Goal: Task Accomplishment & Management: Complete application form

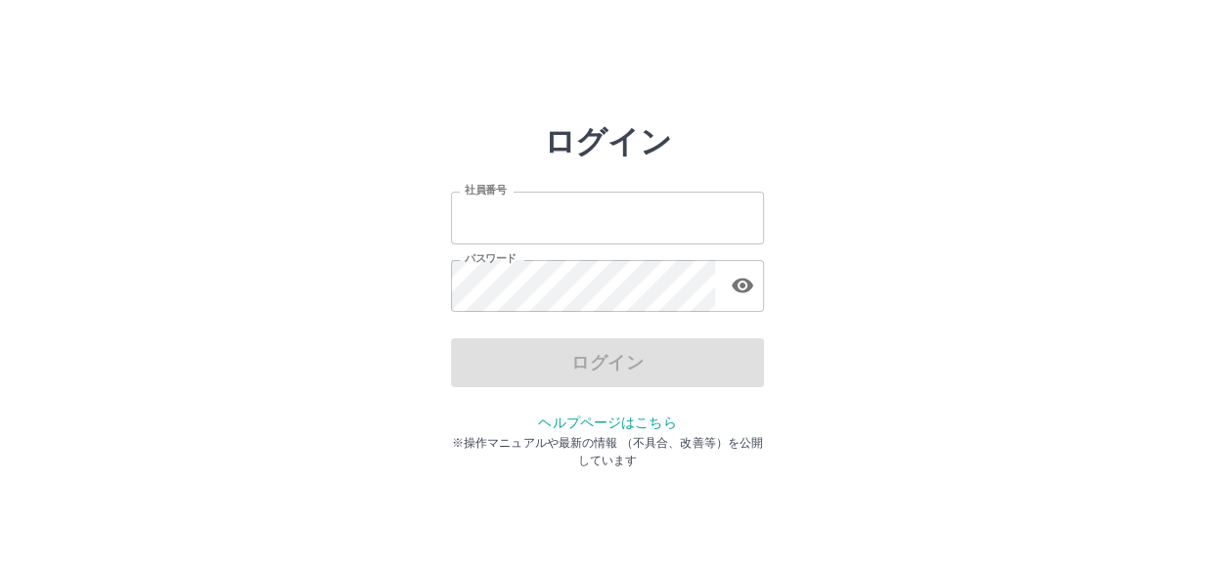
type input "*******"
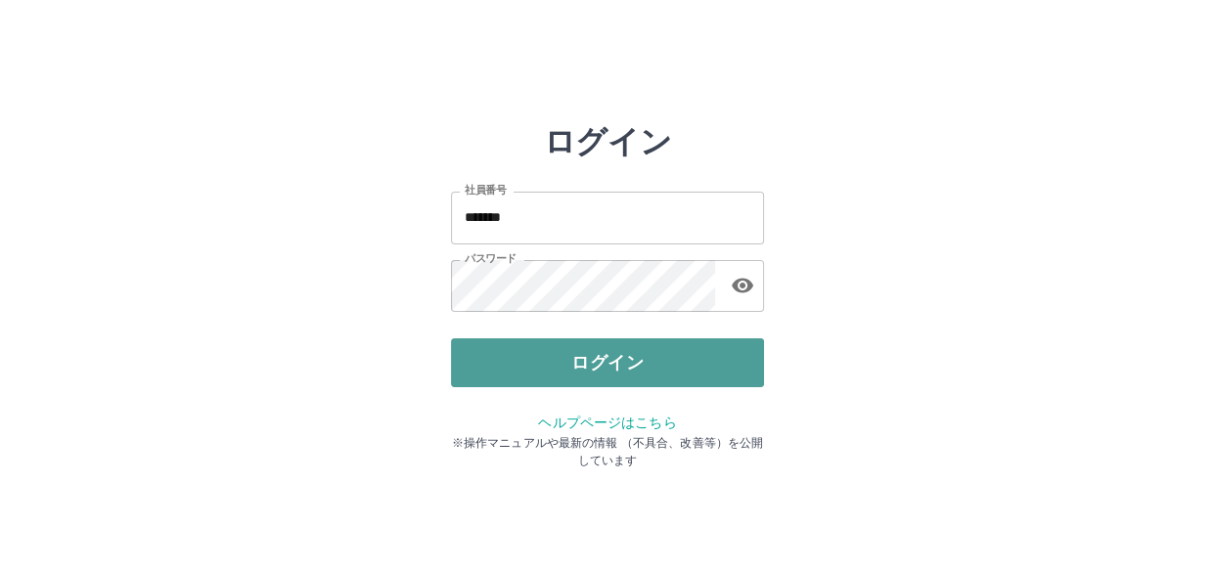
click at [552, 352] on button "ログイン" at bounding box center [607, 362] width 313 height 49
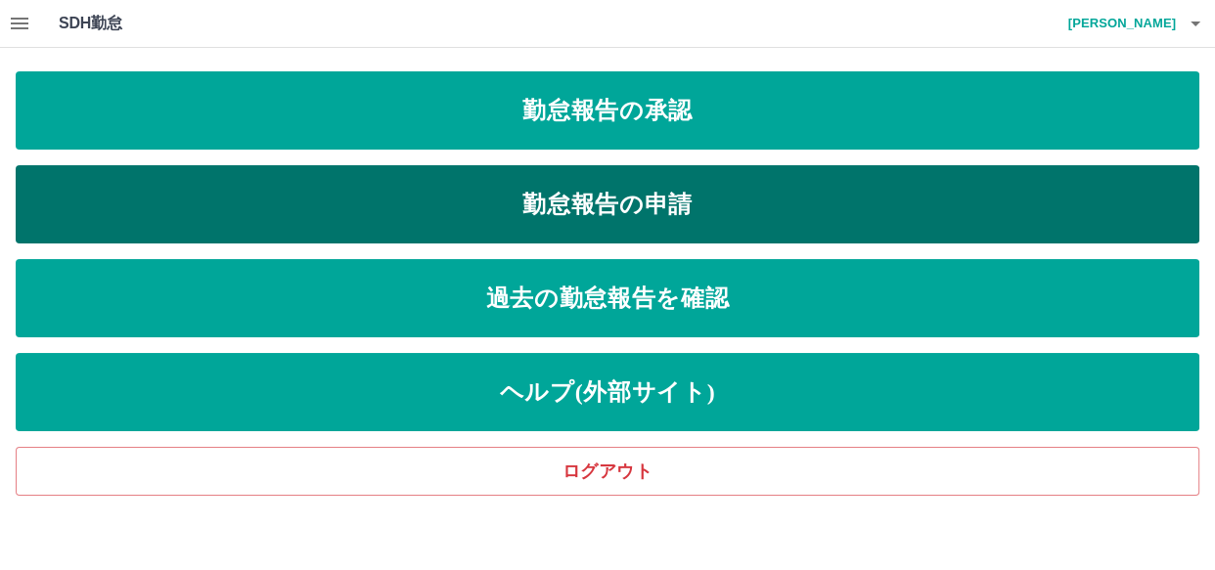
click at [381, 181] on link "勤怠報告の申請" at bounding box center [607, 204] width 1183 height 78
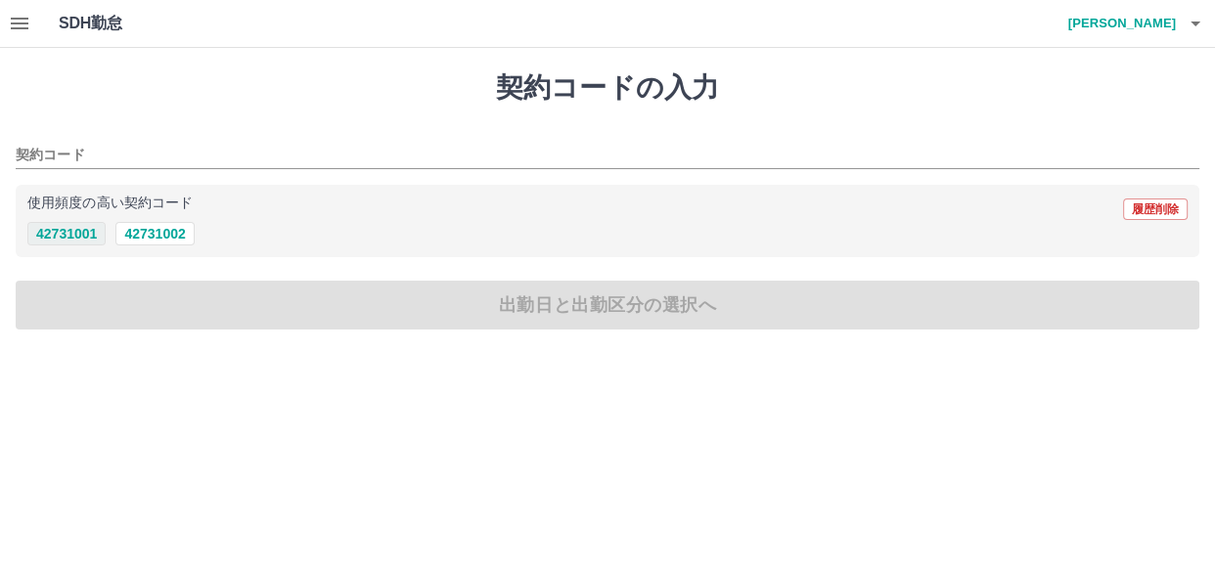
click at [78, 231] on button "42731001" at bounding box center [66, 233] width 78 height 23
type input "********"
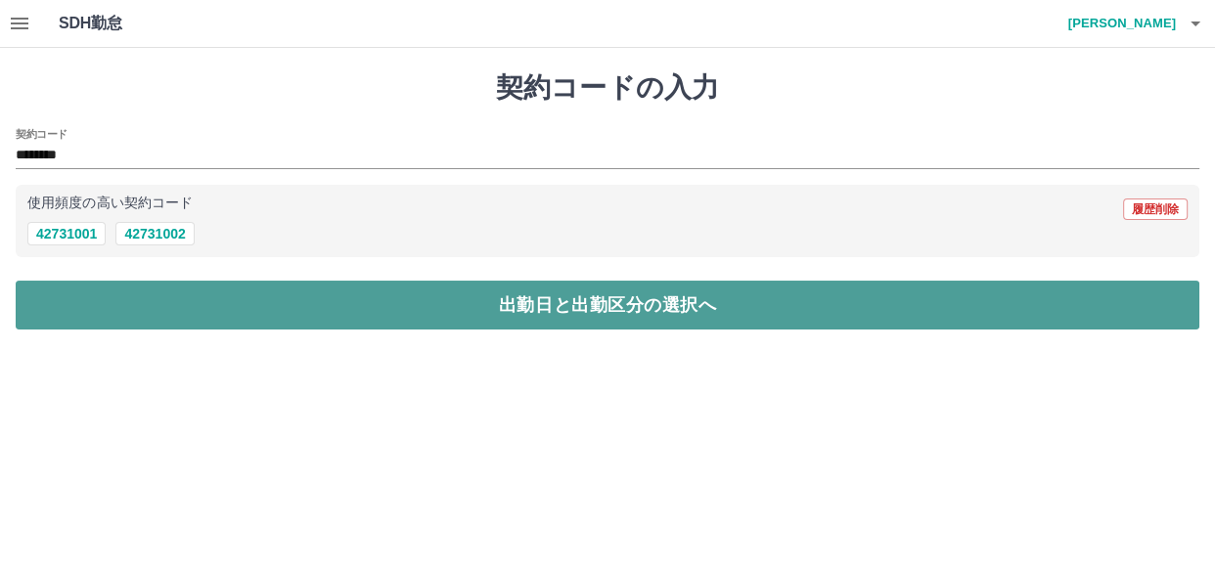
click at [126, 311] on button "出勤日と出勤区分の選択へ" at bounding box center [607, 305] width 1183 height 49
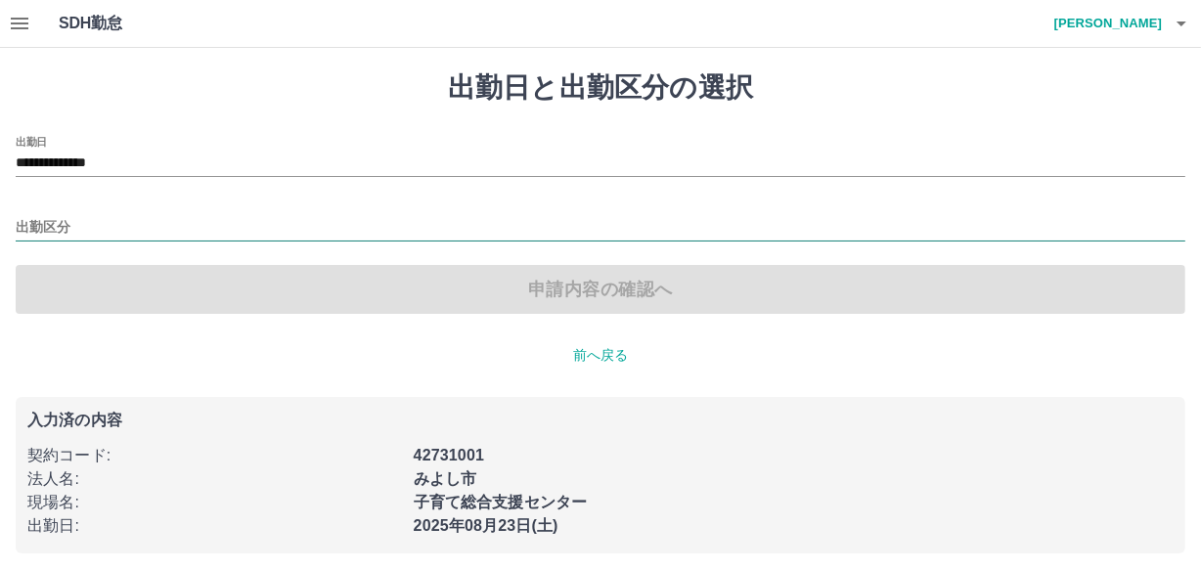
click at [153, 233] on input "出勤区分" at bounding box center [601, 228] width 1170 height 24
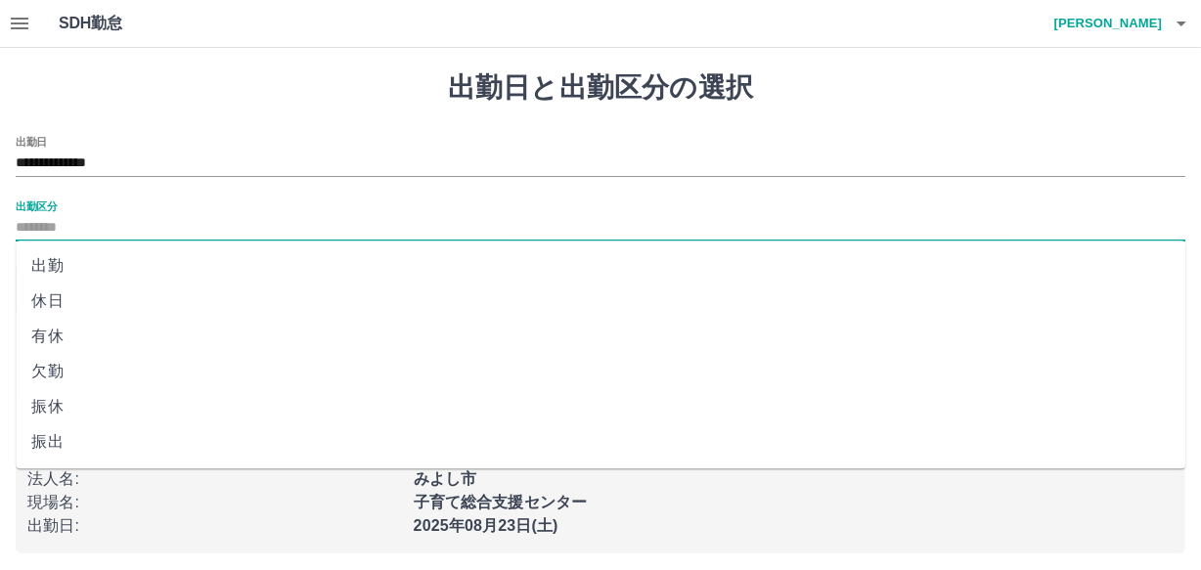
click at [51, 261] on li "出勤" at bounding box center [601, 265] width 1170 height 35
type input "**"
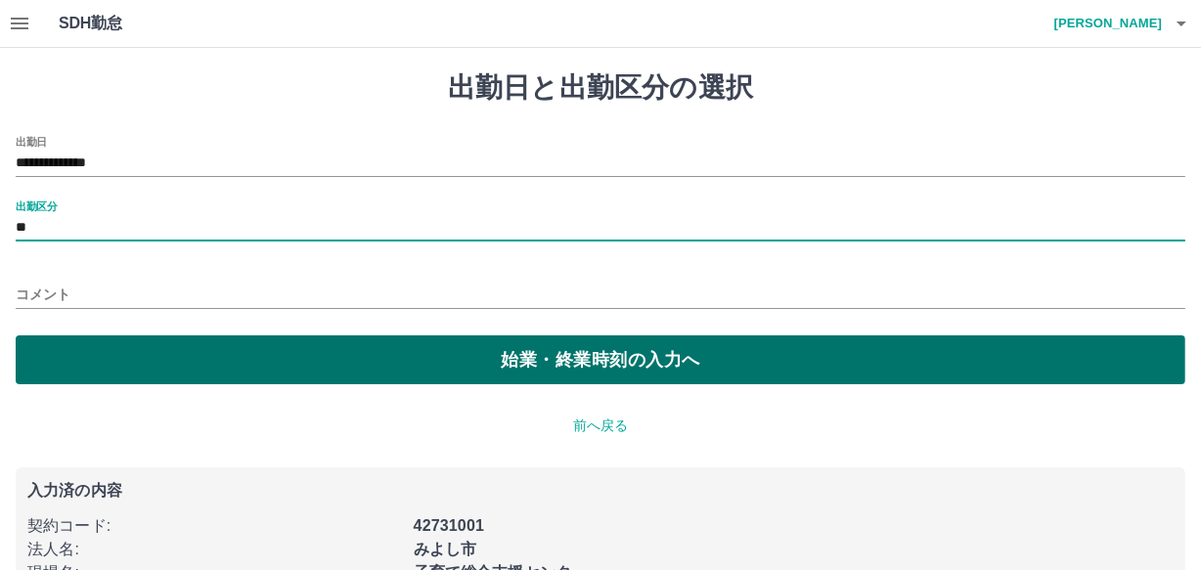
click at [194, 373] on button "始業・終業時刻の入力へ" at bounding box center [601, 359] width 1170 height 49
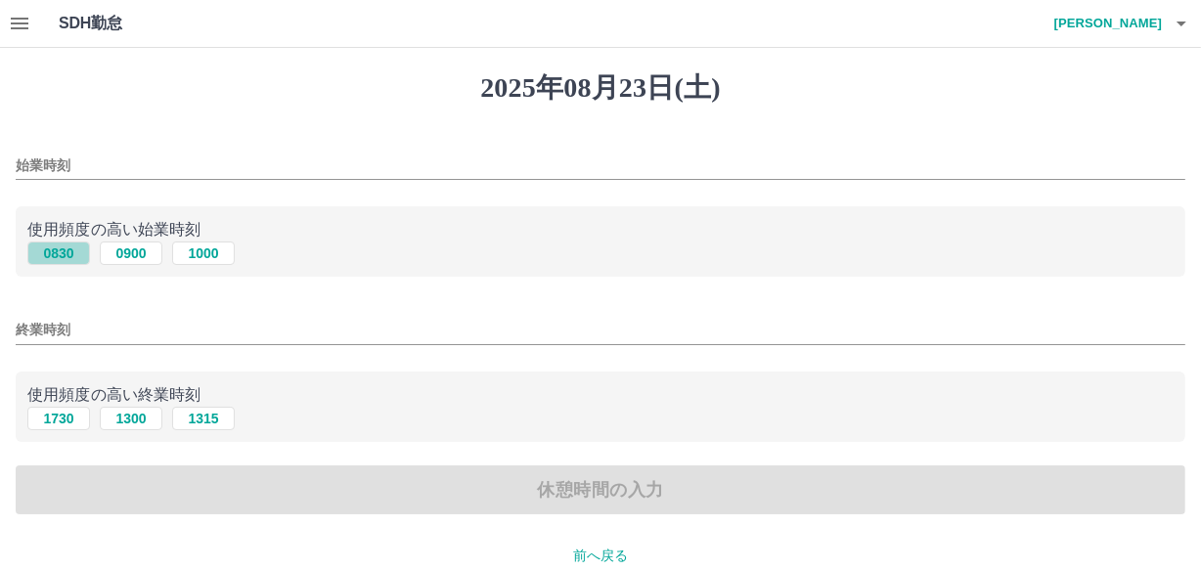
click at [68, 251] on button "0830" at bounding box center [58, 253] width 63 height 23
type input "****"
click at [71, 417] on button "1730" at bounding box center [58, 418] width 63 height 23
type input "****"
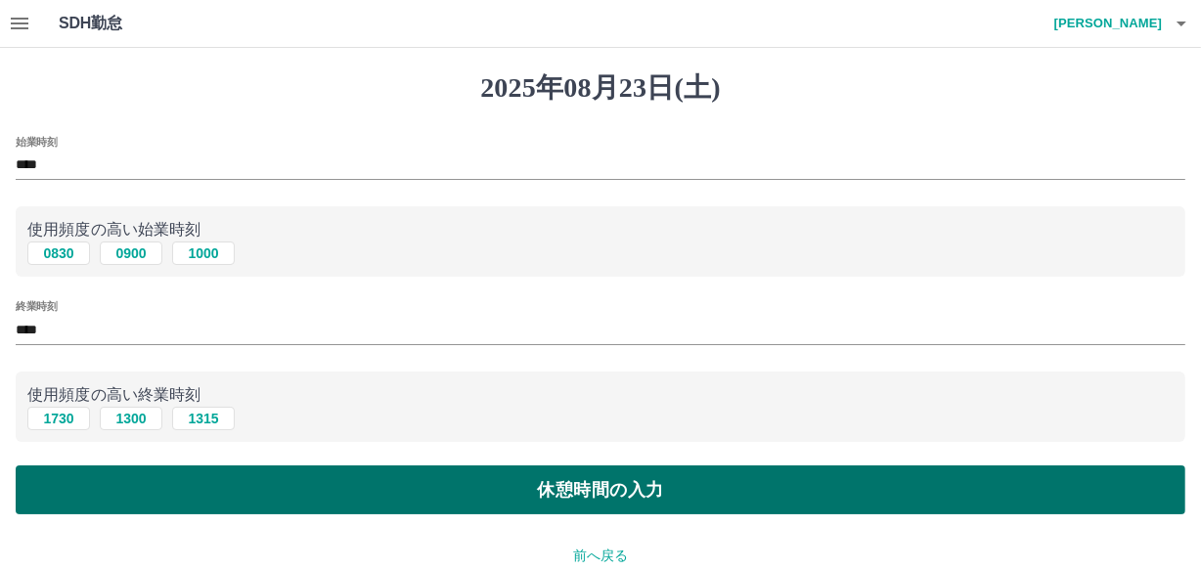
click at [77, 479] on button "休憩時間の入力" at bounding box center [601, 490] width 1170 height 49
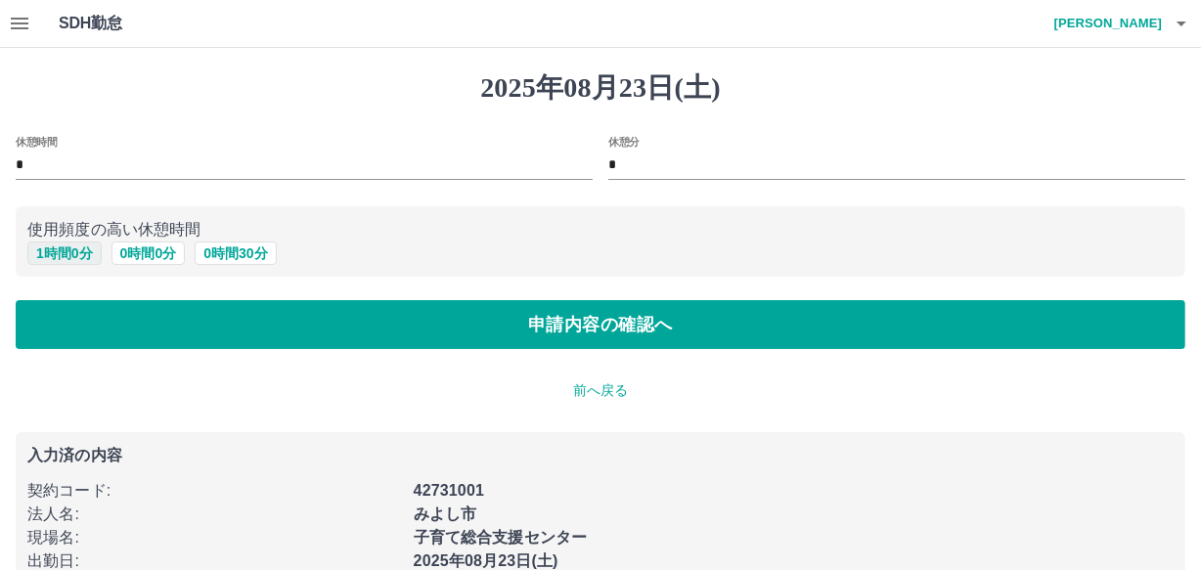
drag, startPoint x: 48, startPoint y: 250, endPoint x: 58, endPoint y: 252, distance: 10.0
click at [49, 249] on button "1 時間 0 分" at bounding box center [64, 253] width 74 height 23
type input "*"
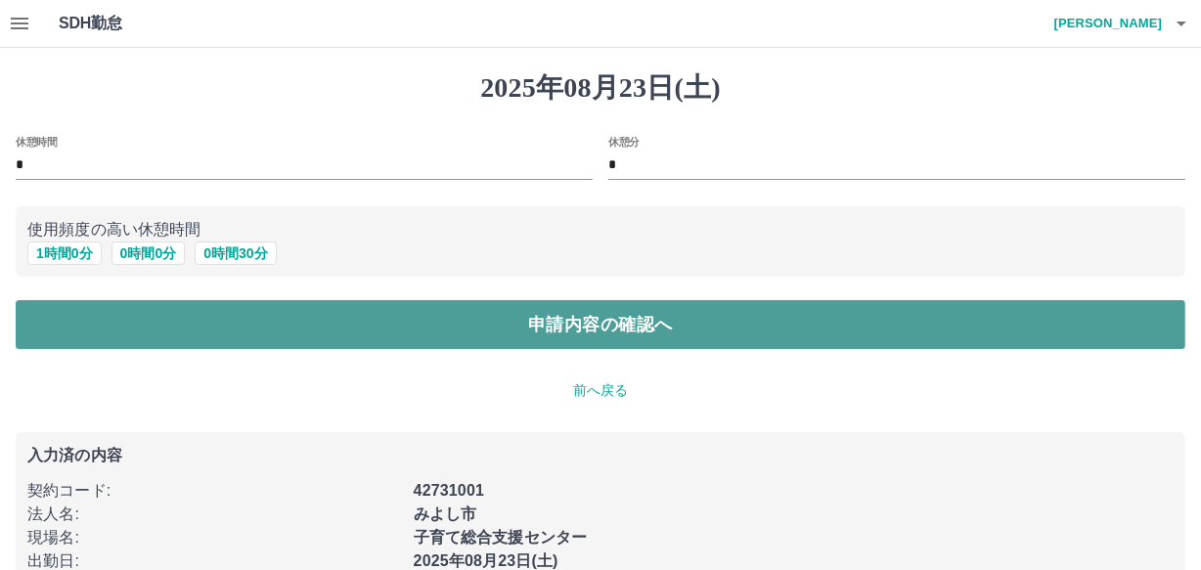
click at [55, 325] on button "申請内容の確認へ" at bounding box center [601, 324] width 1170 height 49
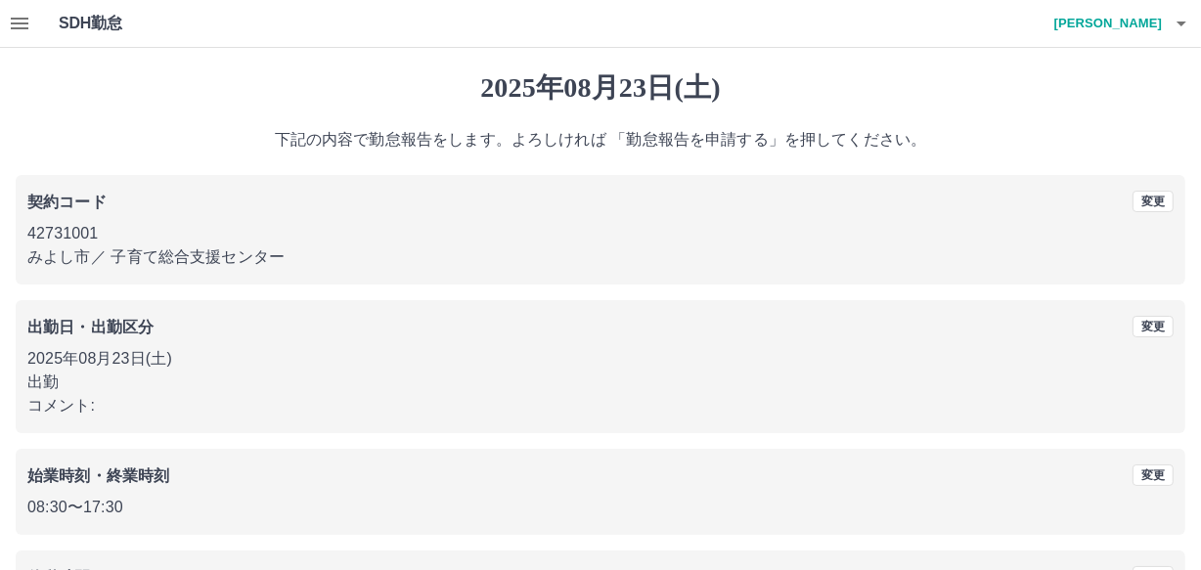
scroll to position [161, 0]
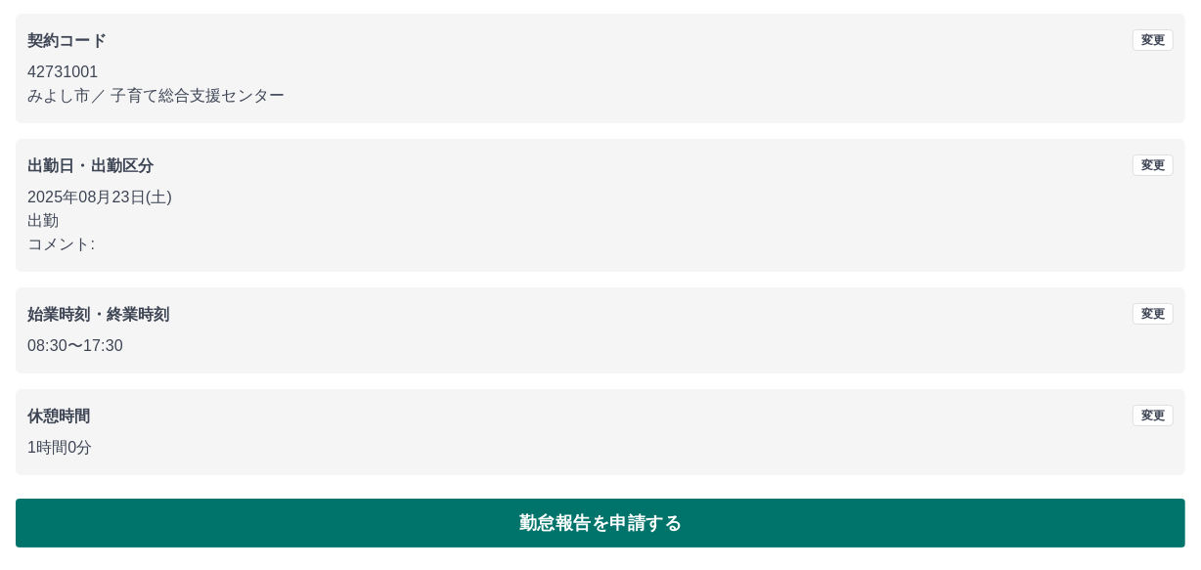
click at [412, 520] on button "勤怠報告を申請する" at bounding box center [601, 523] width 1170 height 49
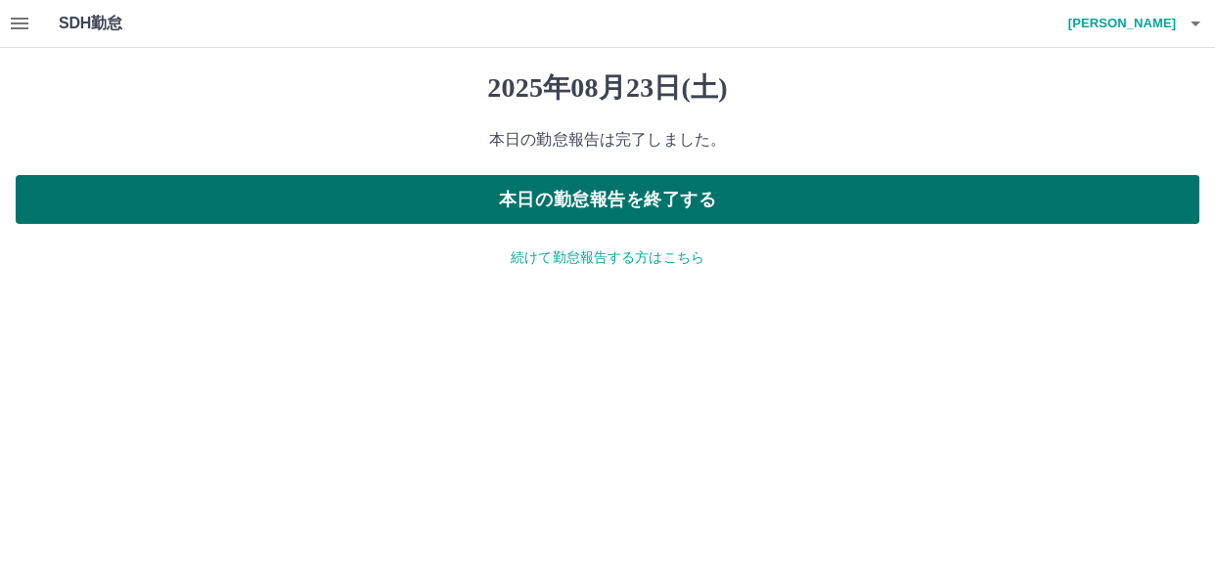
click at [629, 201] on button "本日の勤怠報告を終了する" at bounding box center [607, 199] width 1183 height 49
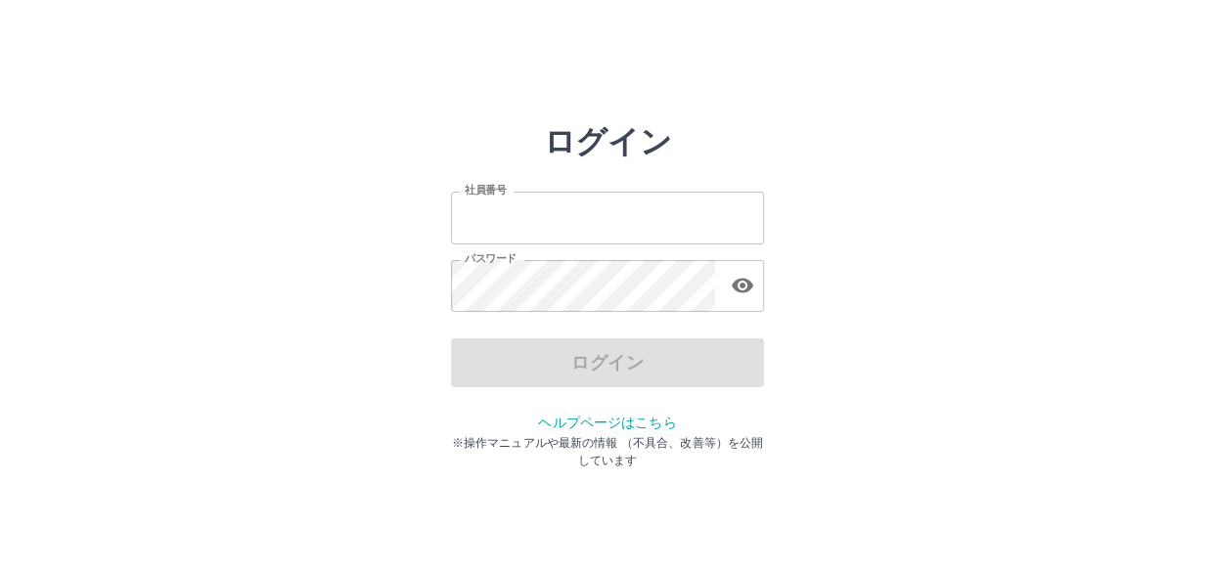
type input "*******"
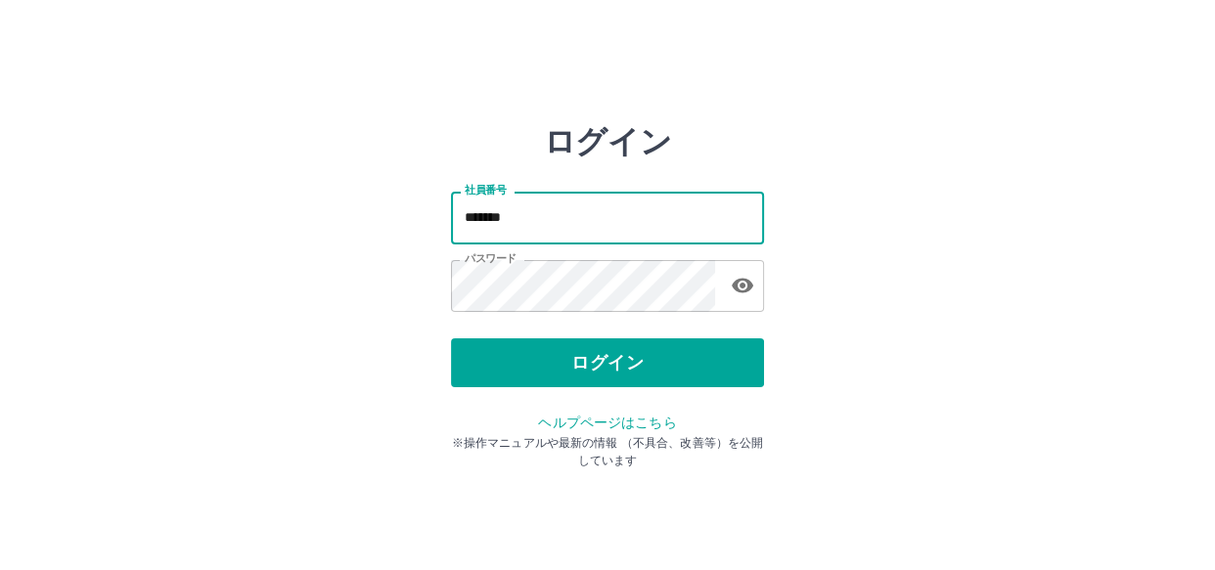
click at [562, 210] on input "*******" at bounding box center [607, 218] width 313 height 52
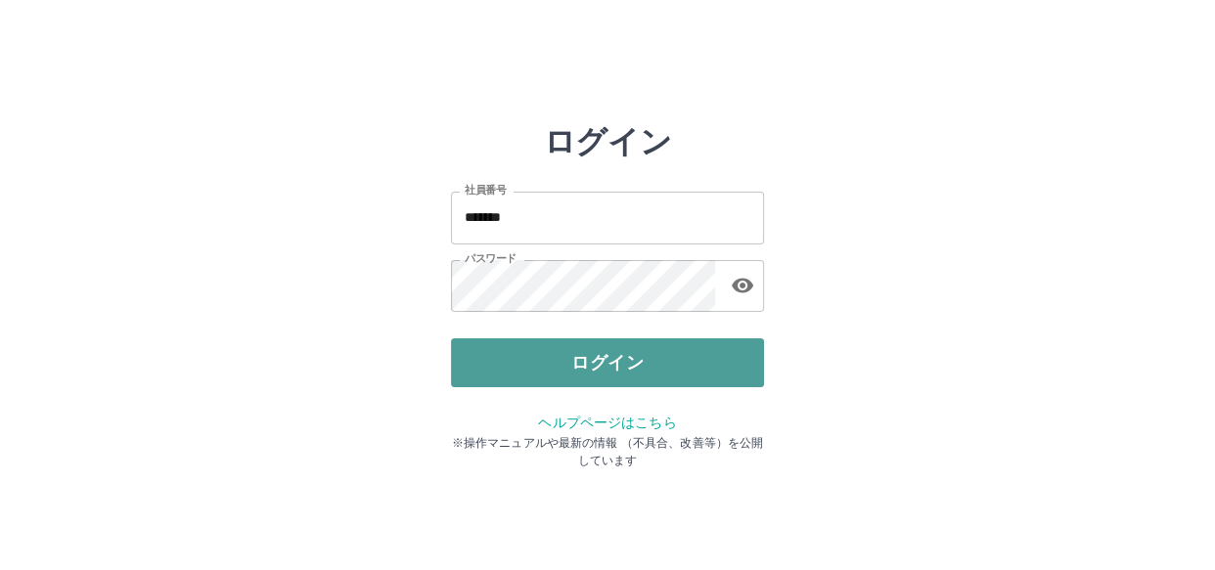
click at [469, 377] on button "ログイン" at bounding box center [607, 362] width 313 height 49
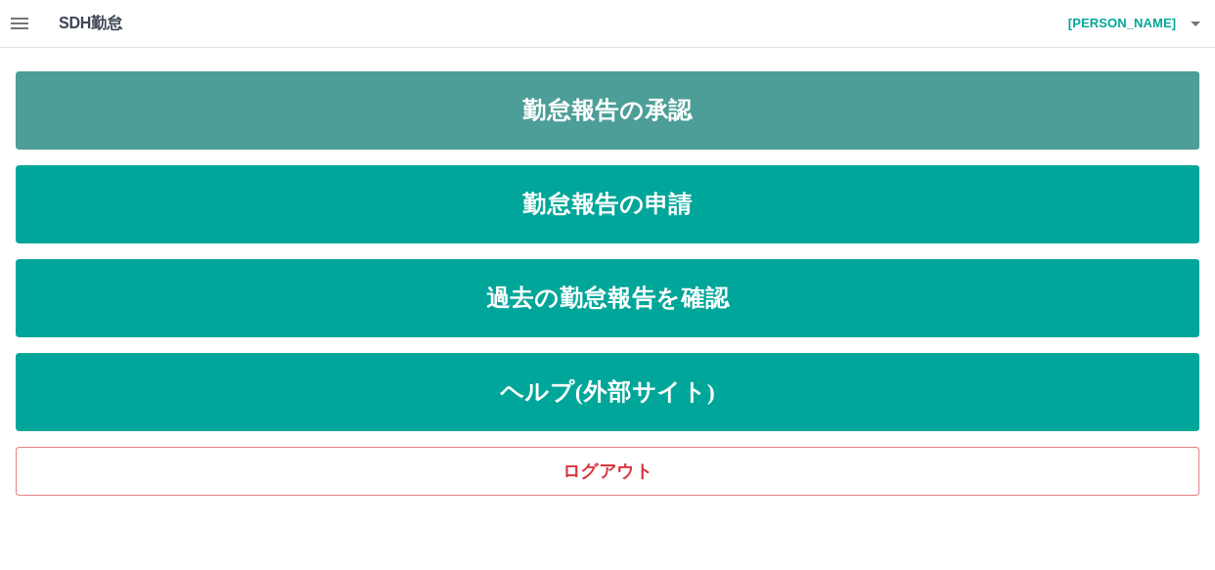
click at [448, 98] on link "勤怠報告の承認" at bounding box center [607, 110] width 1183 height 78
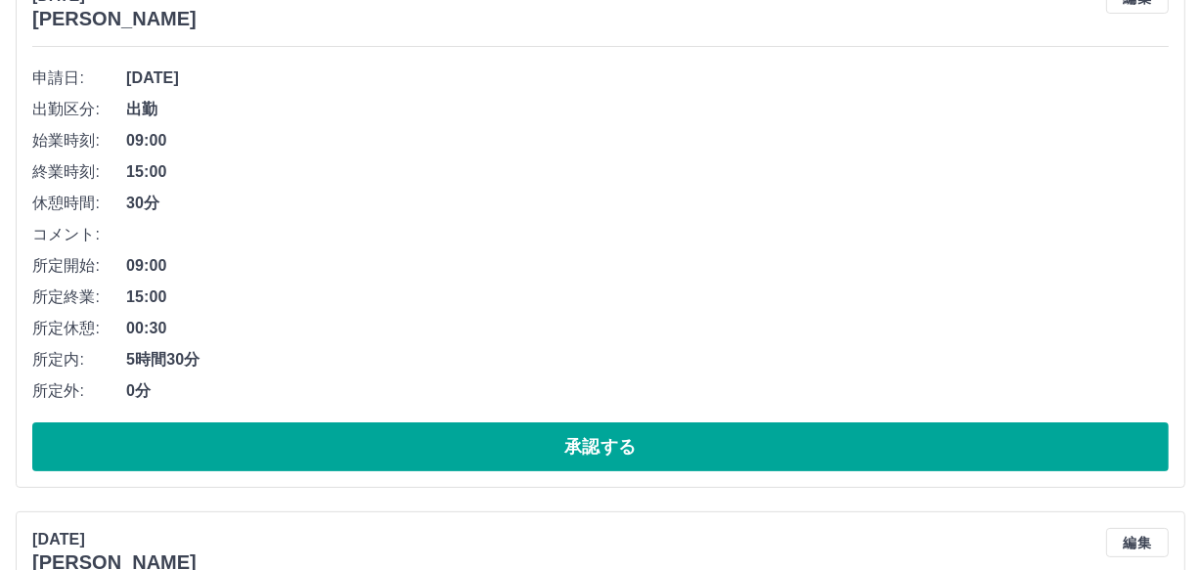
scroll to position [266, 0]
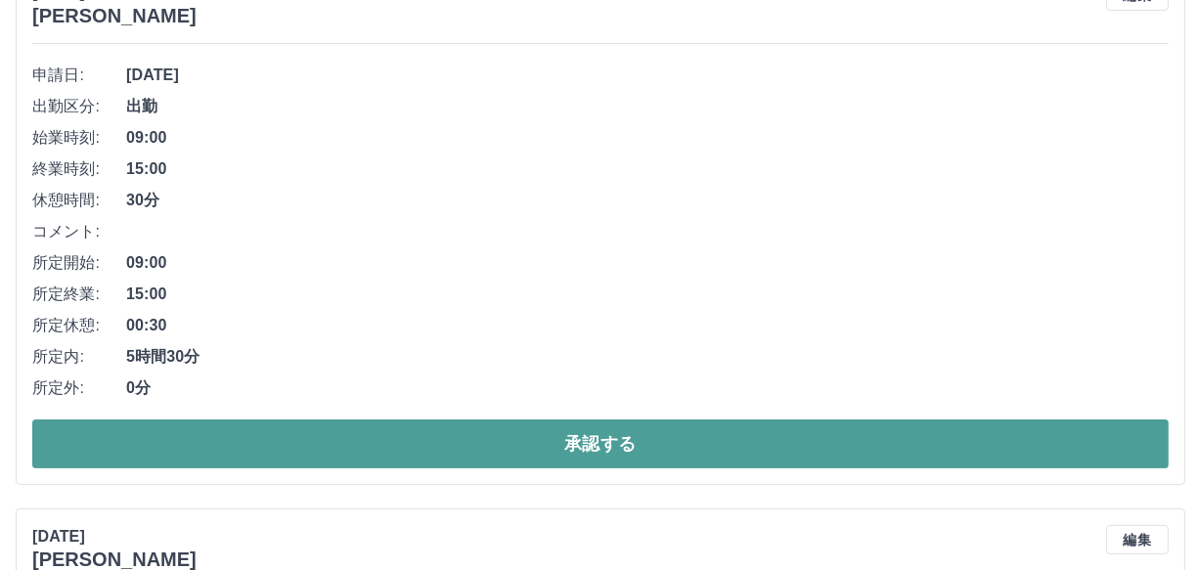
click at [802, 449] on button "承認する" at bounding box center [600, 444] width 1136 height 49
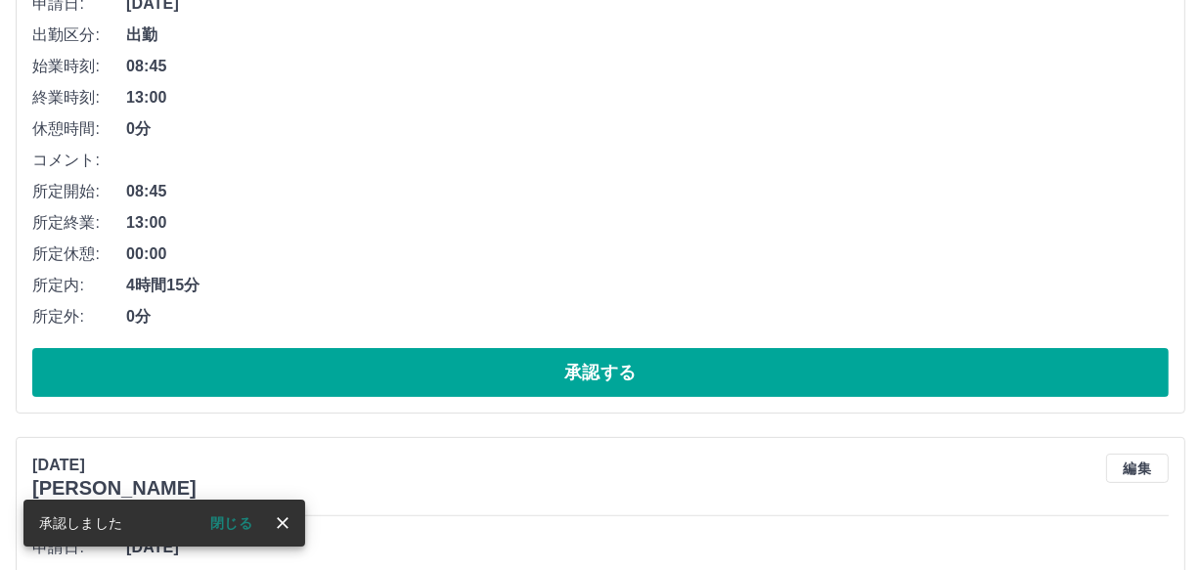
scroll to position [345, 0]
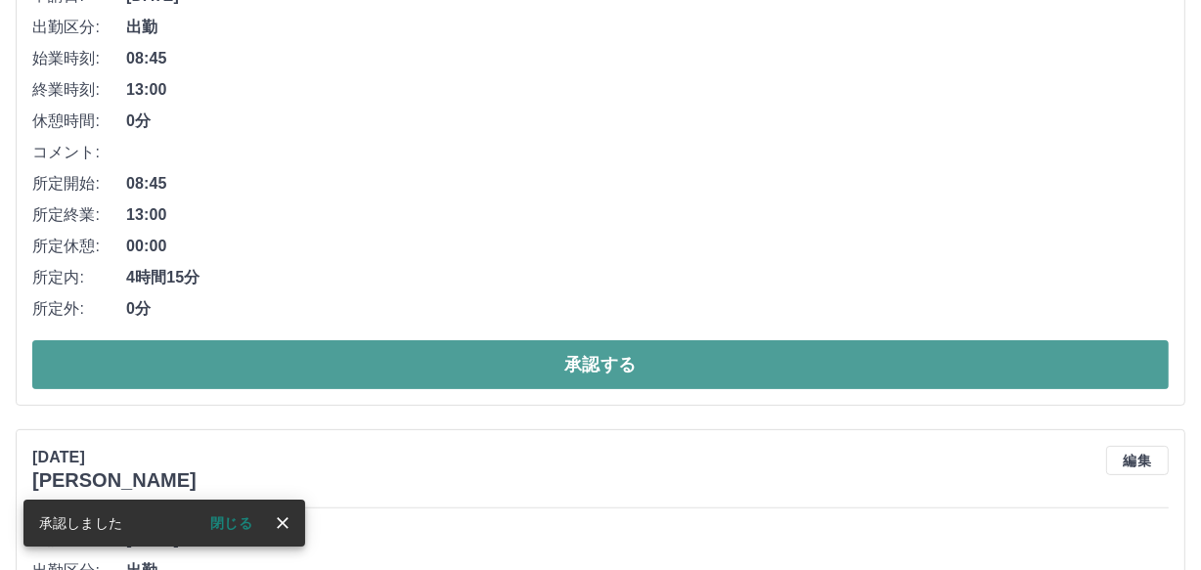
click at [567, 359] on button "承認する" at bounding box center [600, 364] width 1136 height 49
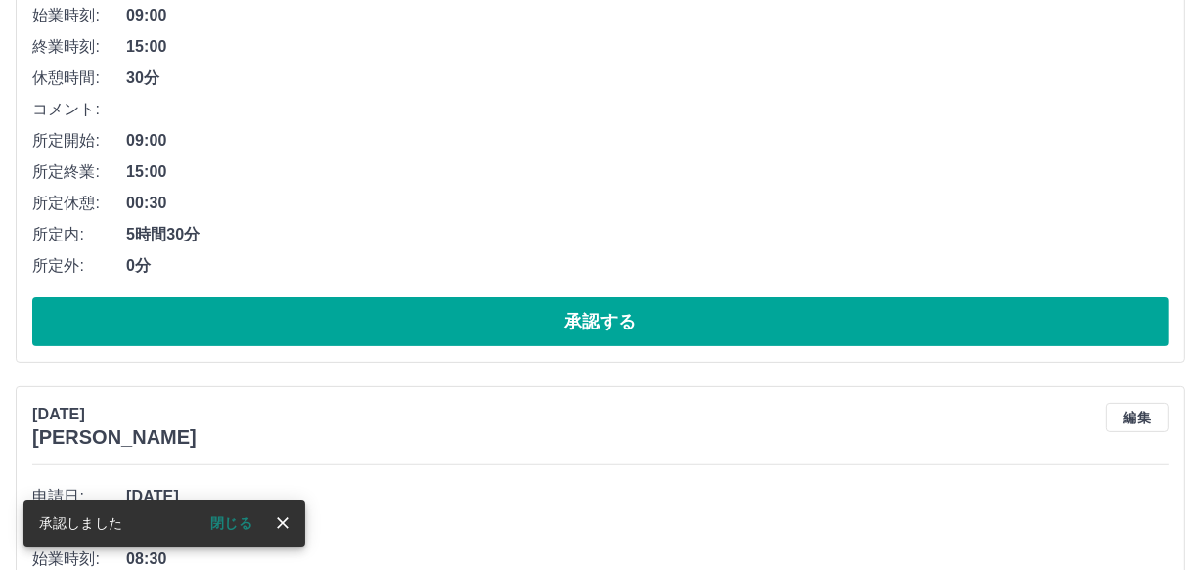
scroll to position [424, 0]
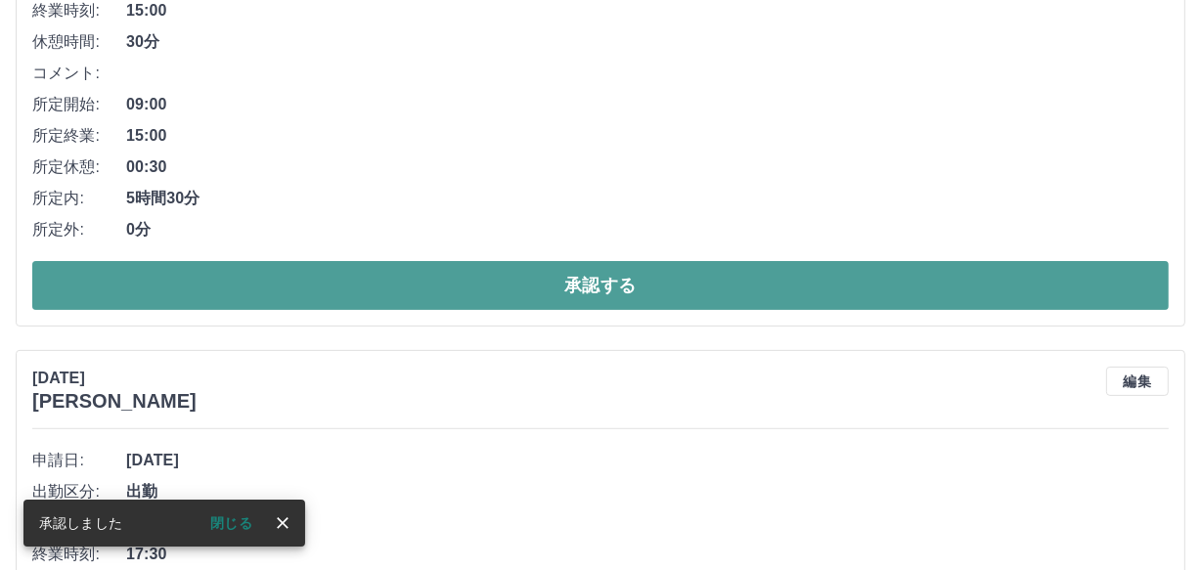
click at [488, 286] on button "承認する" at bounding box center [600, 285] width 1136 height 49
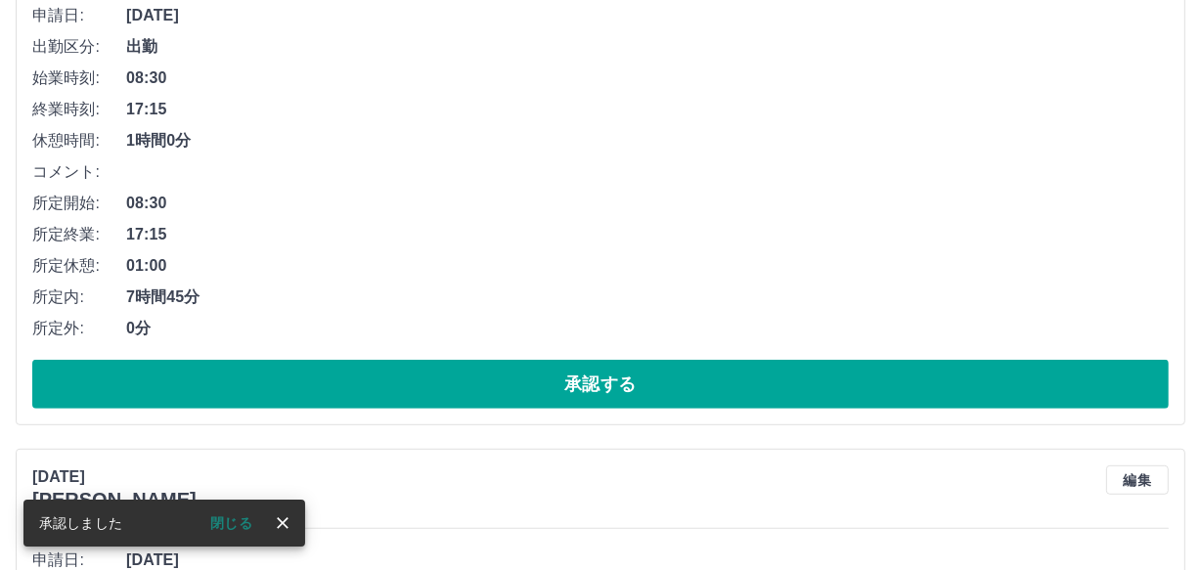
scroll to position [326, 0]
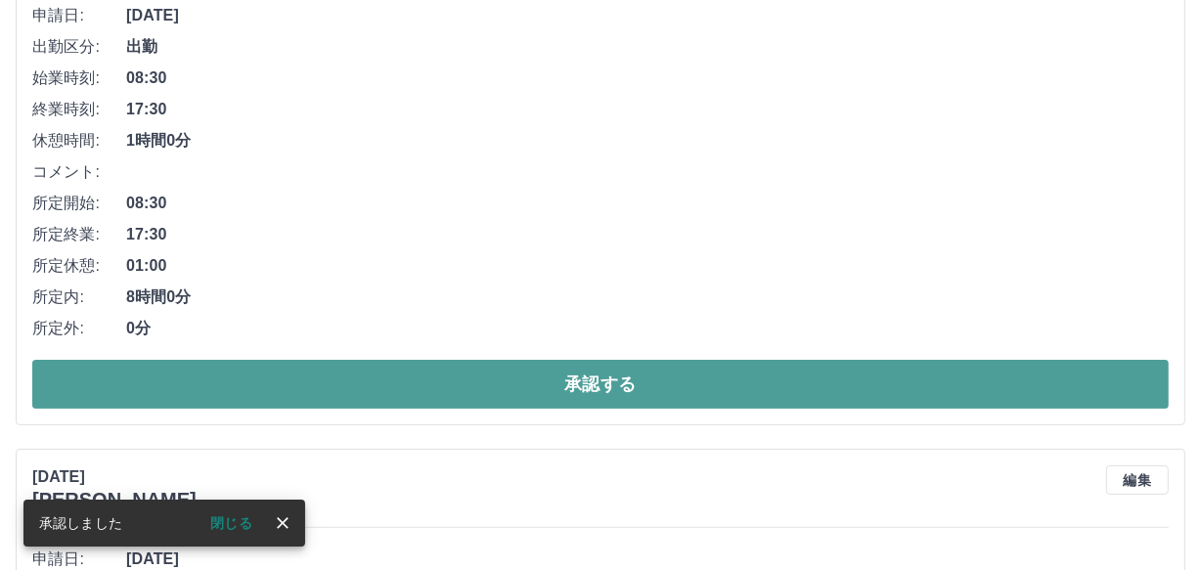
click at [442, 377] on button "承認する" at bounding box center [600, 384] width 1136 height 49
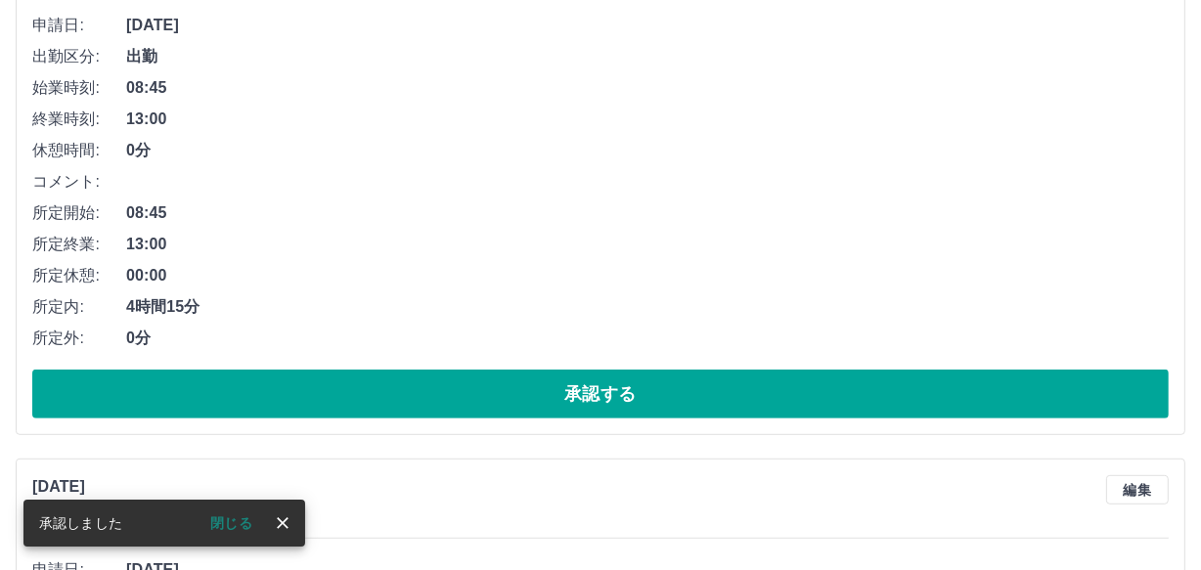
scroll to position [316, 0]
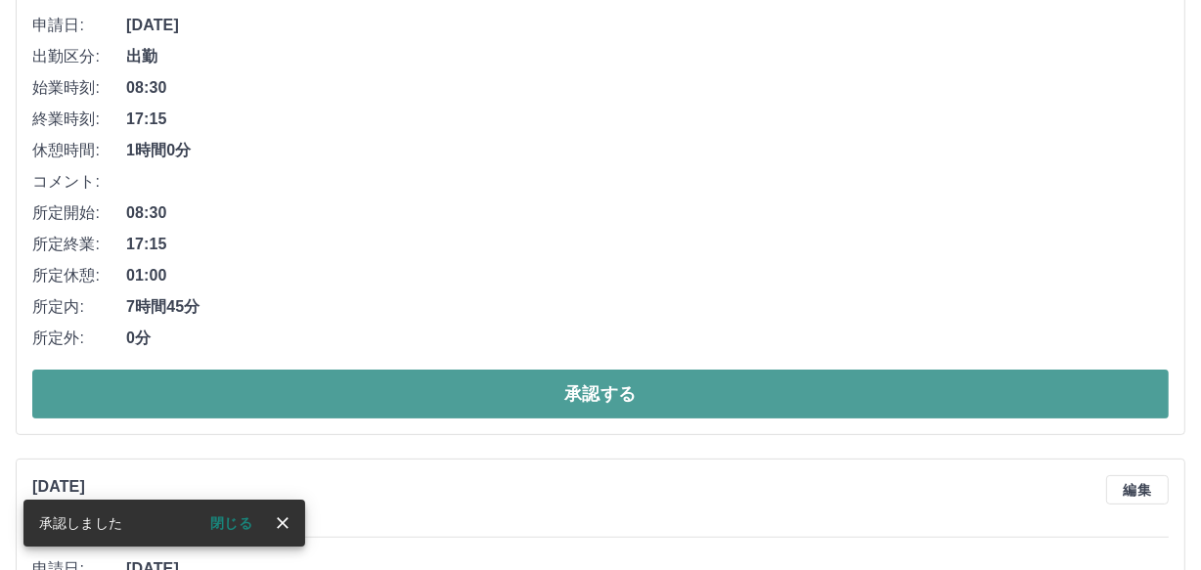
click at [424, 386] on button "承認する" at bounding box center [600, 394] width 1136 height 49
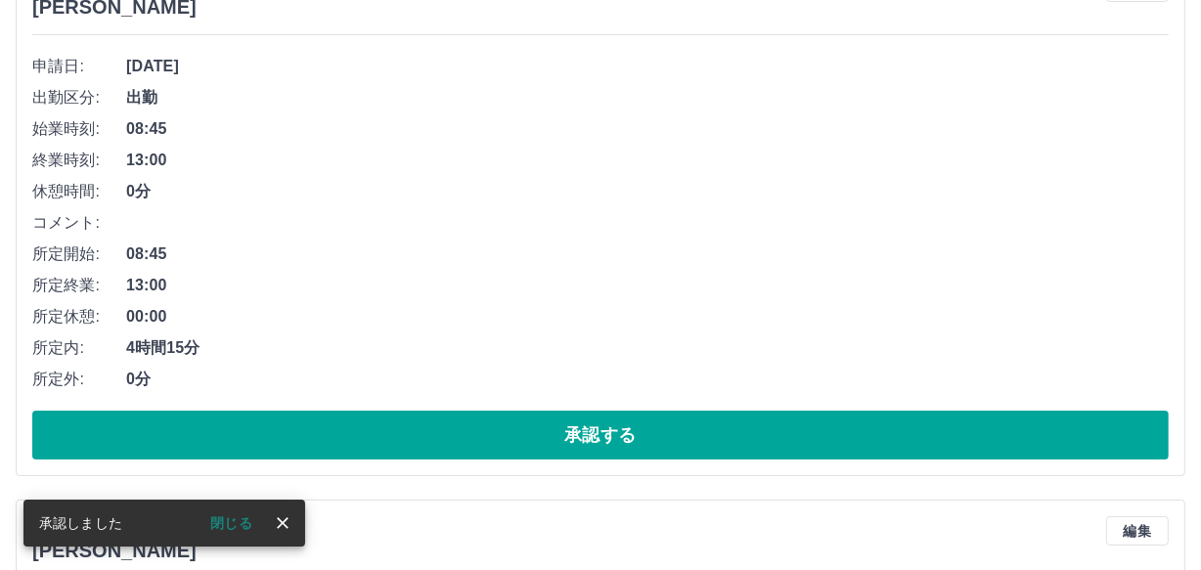
scroll to position [306, 0]
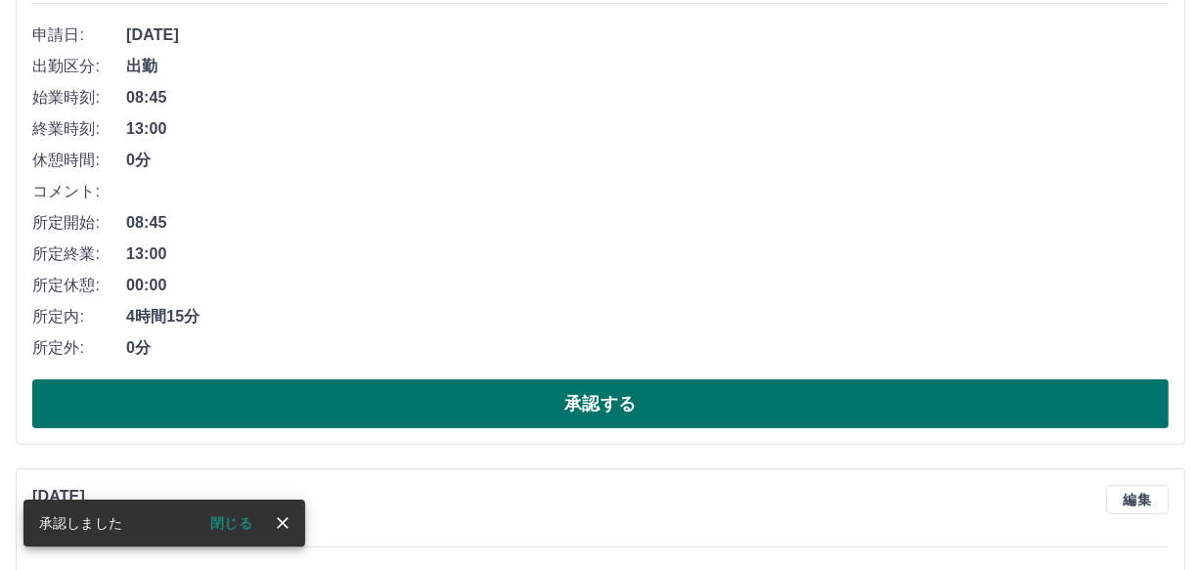
click at [449, 396] on button "承認する" at bounding box center [600, 403] width 1136 height 49
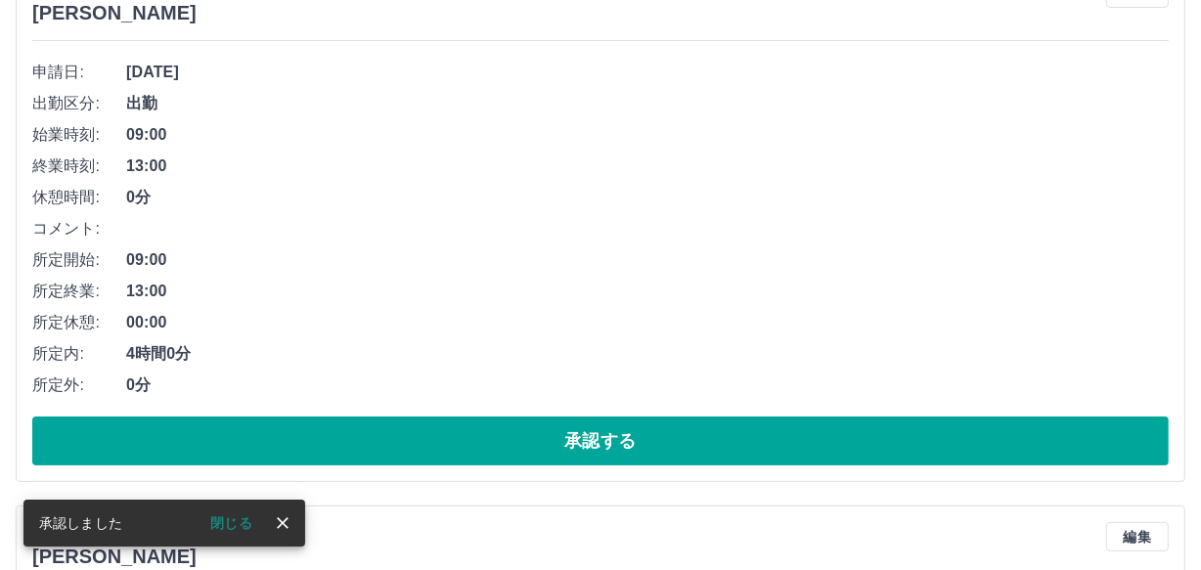
scroll to position [296, 0]
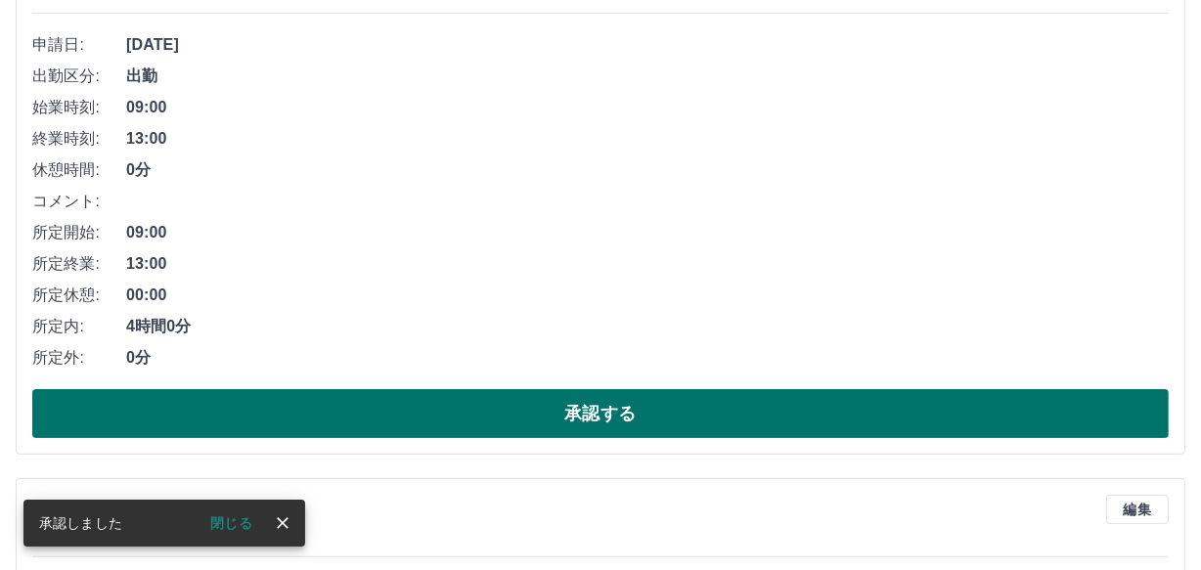
click at [449, 398] on button "承認する" at bounding box center [600, 413] width 1136 height 49
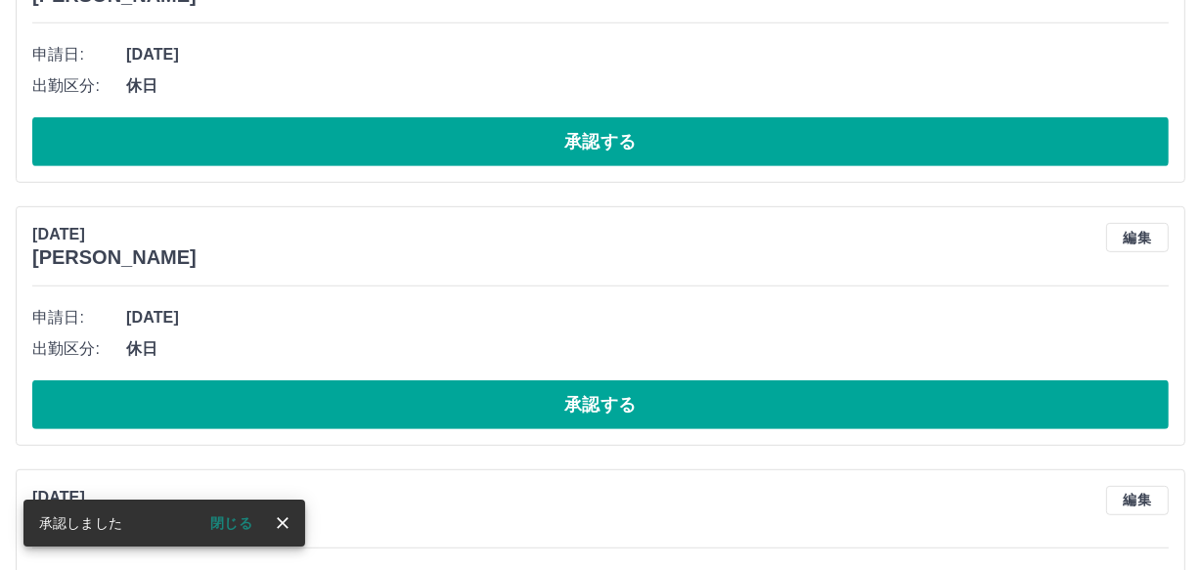
scroll to position [287, 0]
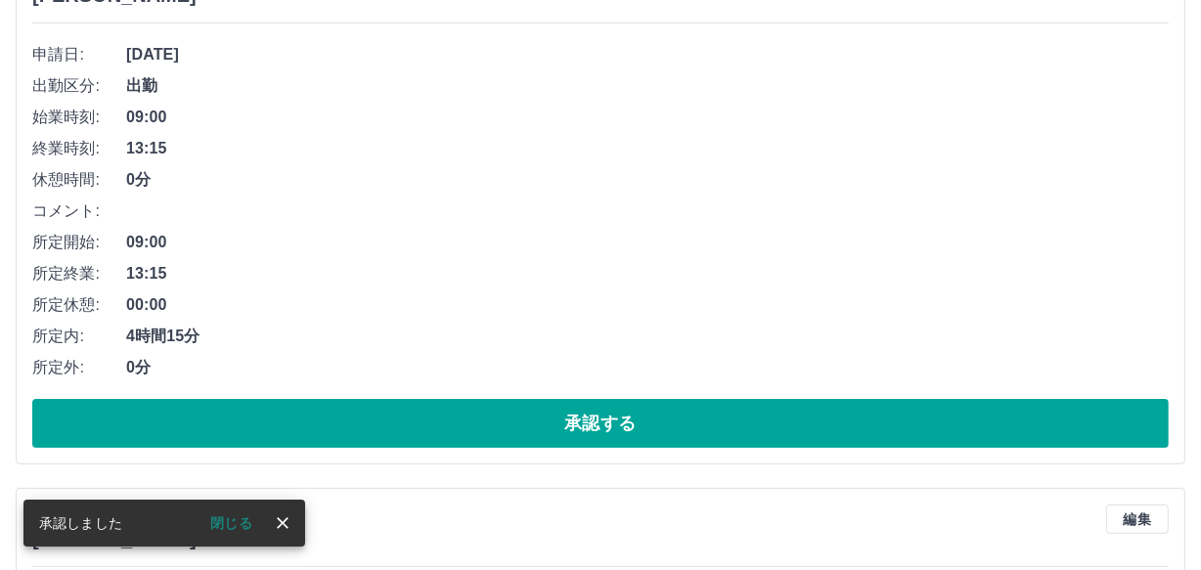
click at [441, 395] on div "申請日: 2025年8月23日(土) 出勤区分: 出勤 始業時刻: 09:00 終業時刻: 13:15 休憩時間: 0分 コメント: 所定開始: 09:00 …" at bounding box center [600, 243] width 1136 height 409
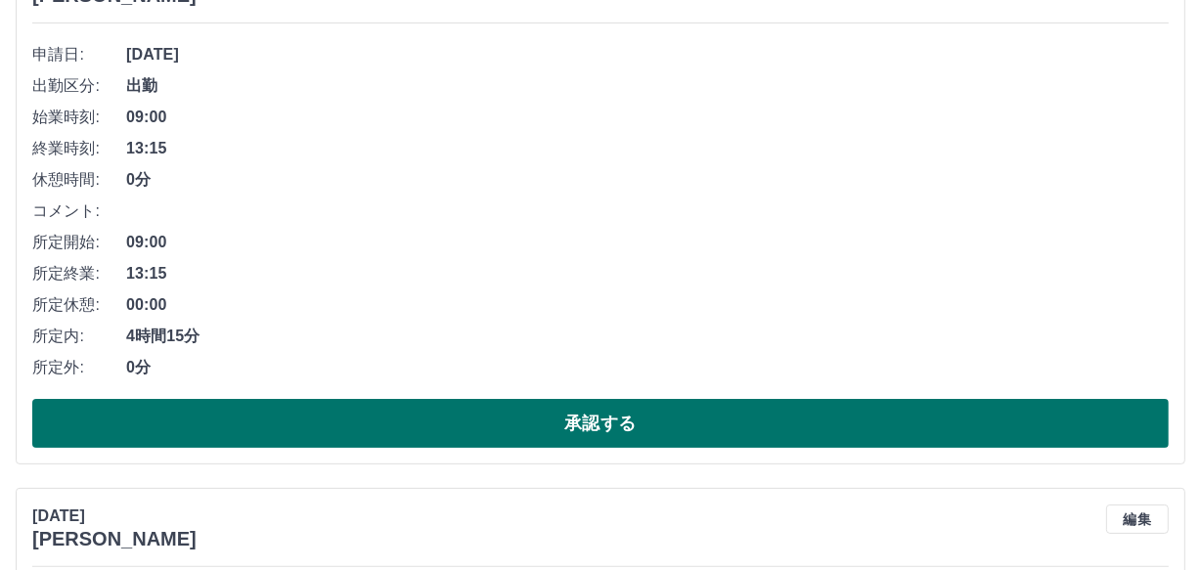
click at [446, 420] on button "承認する" at bounding box center [600, 423] width 1136 height 49
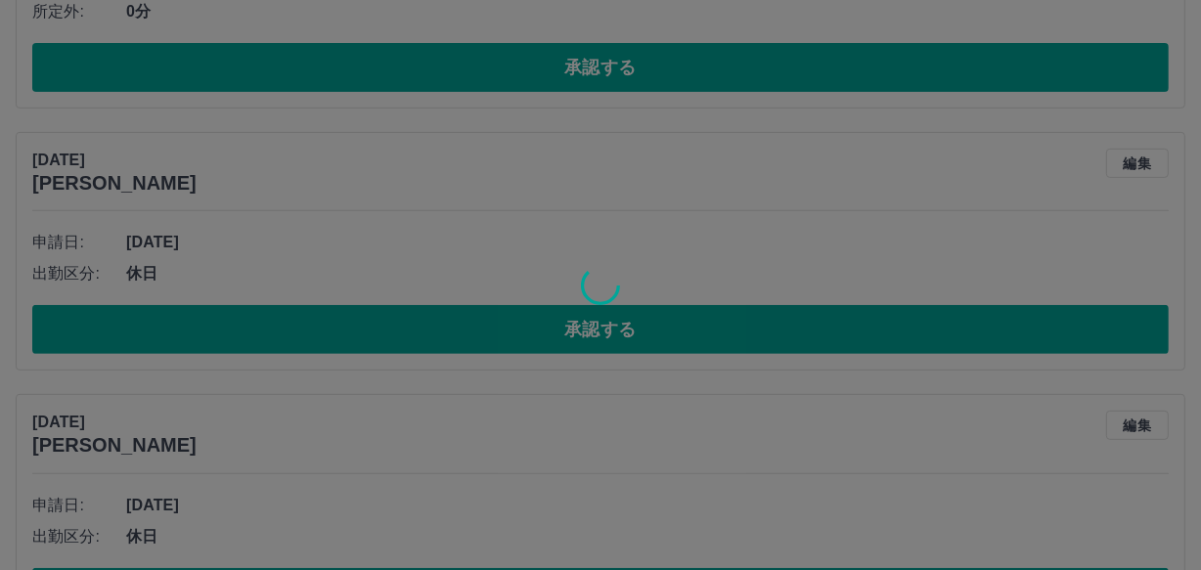
scroll to position [99, 0]
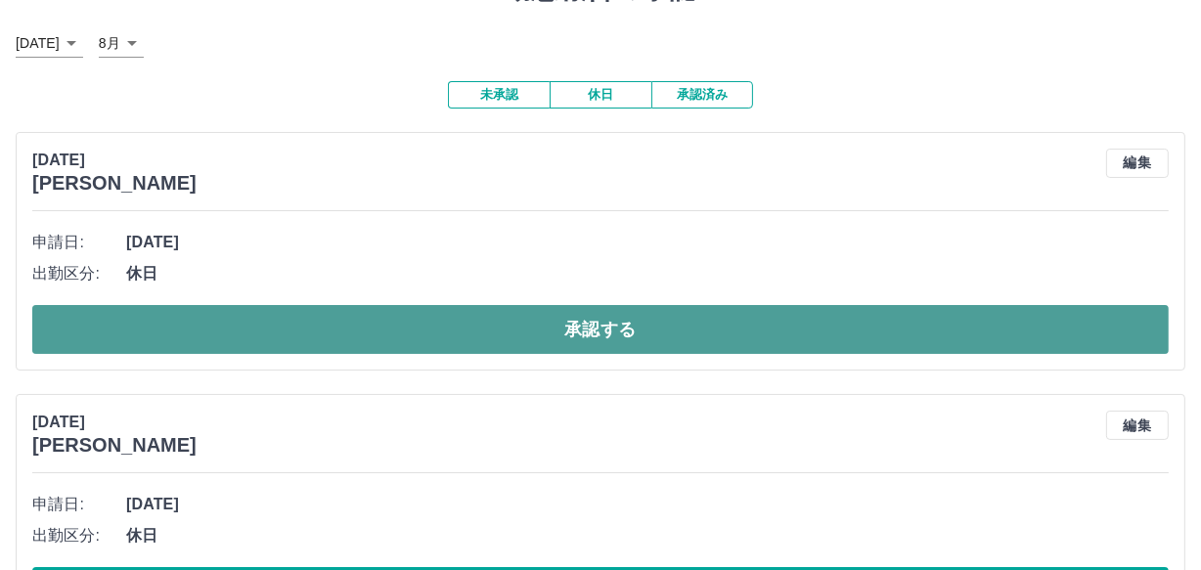
click at [463, 313] on button "承認する" at bounding box center [600, 329] width 1136 height 49
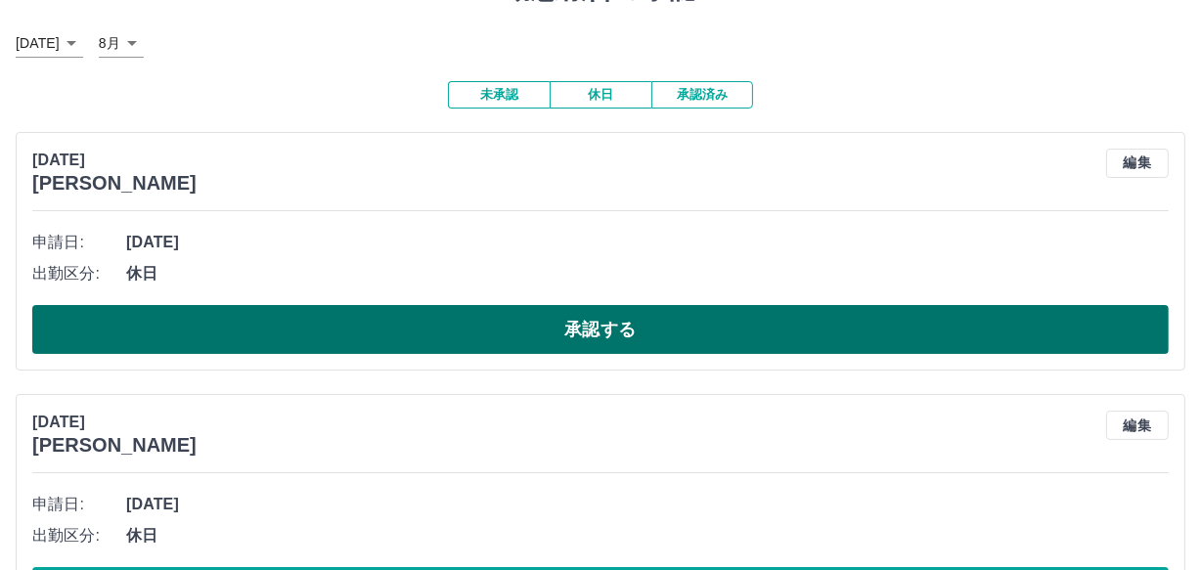
click at [522, 332] on button "承認する" at bounding box center [600, 329] width 1136 height 49
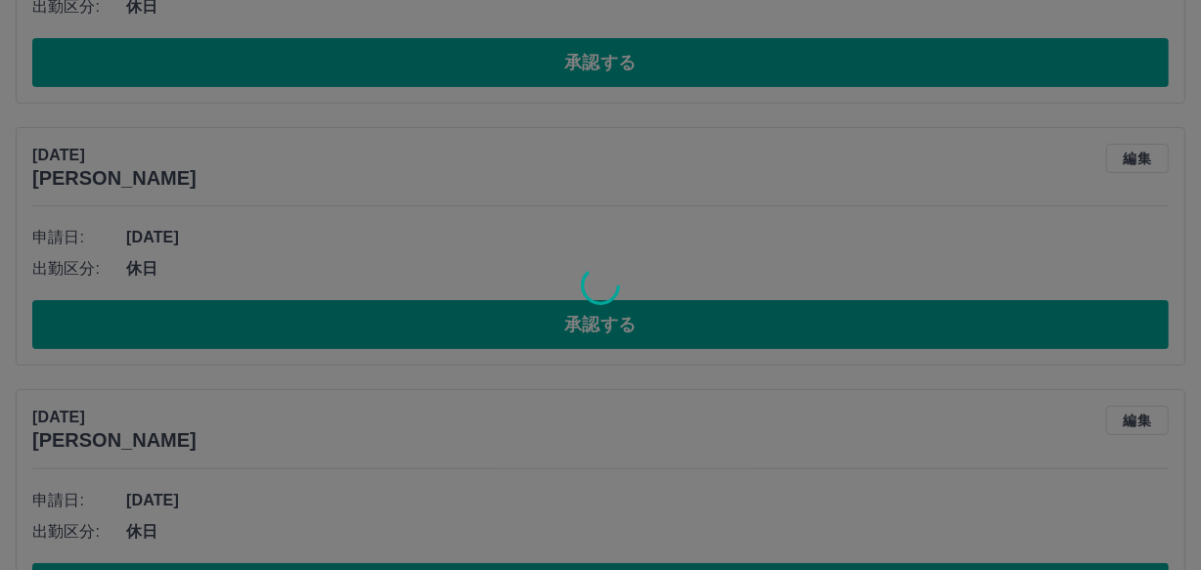
scroll to position [104, 0]
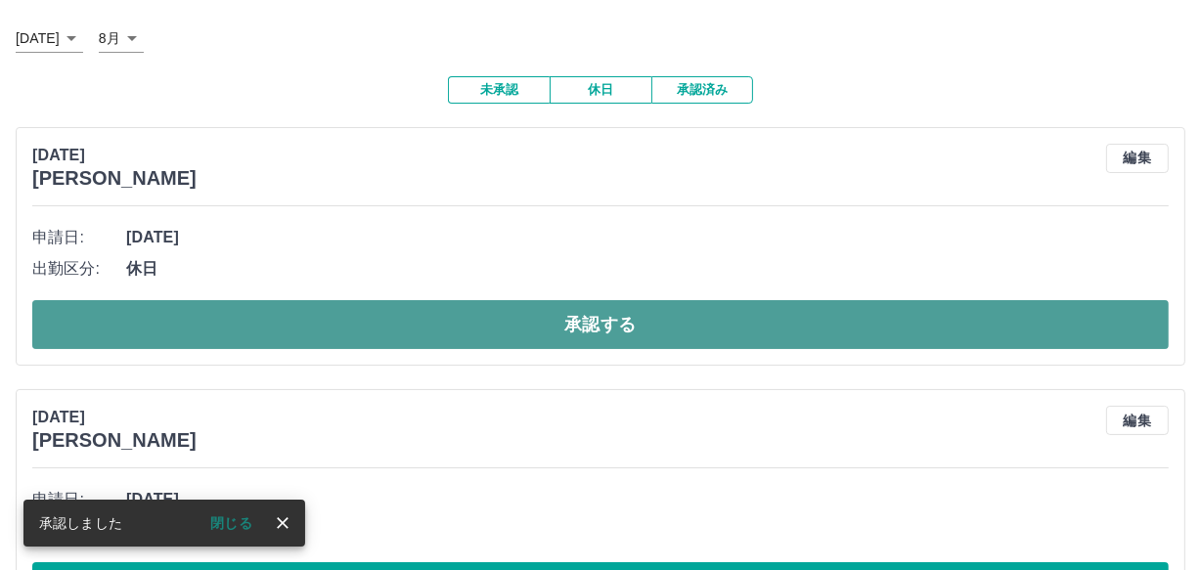
click at [471, 328] on button "承認する" at bounding box center [600, 324] width 1136 height 49
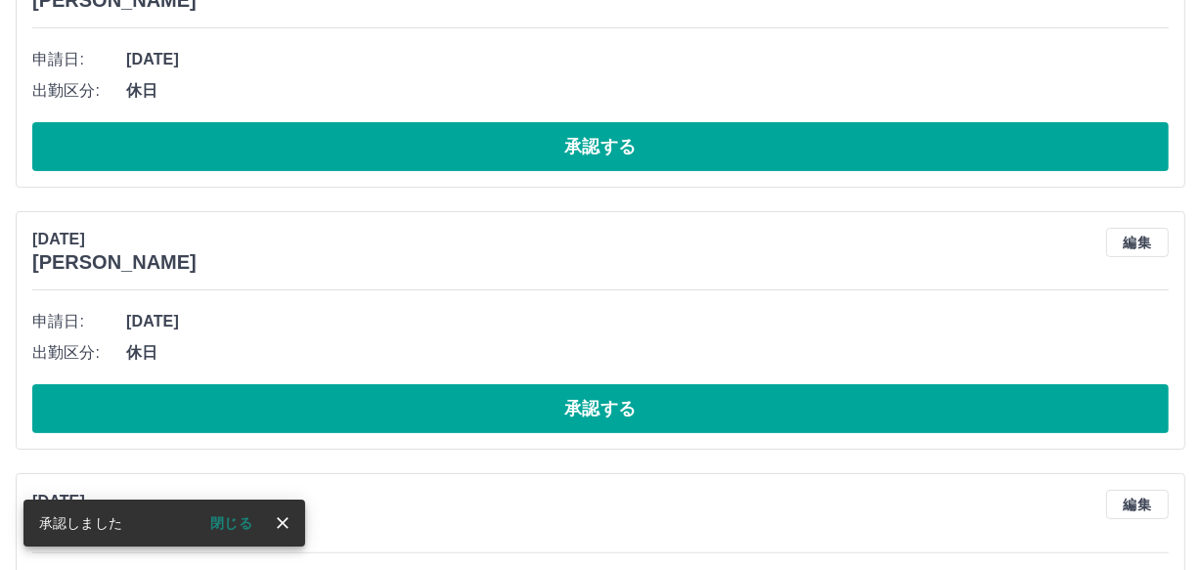
scroll to position [20, 0]
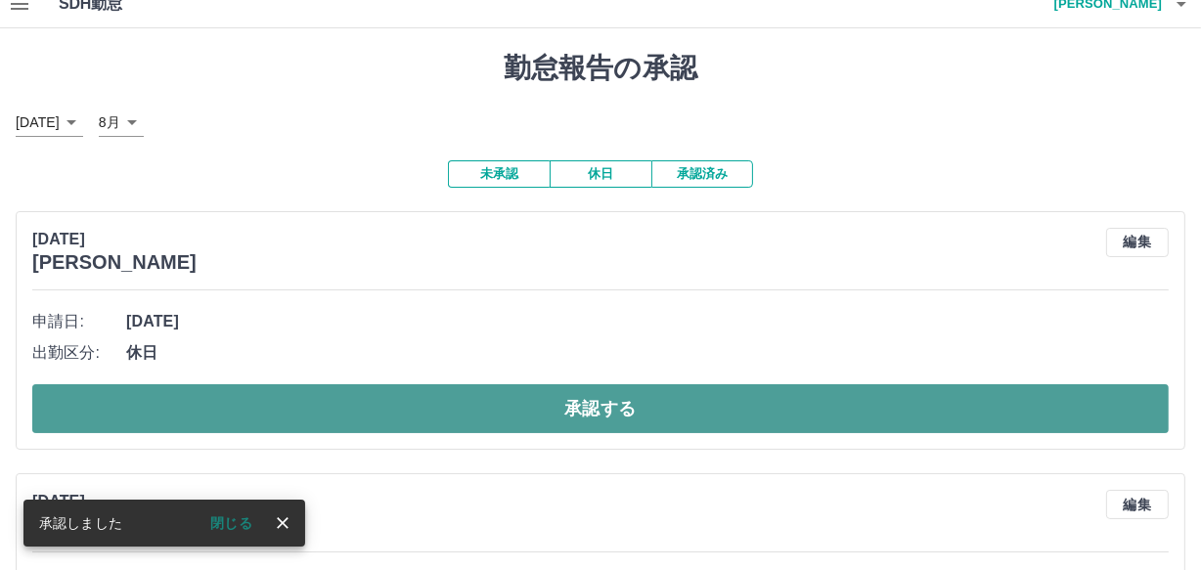
click at [457, 412] on button "承認する" at bounding box center [600, 408] width 1136 height 49
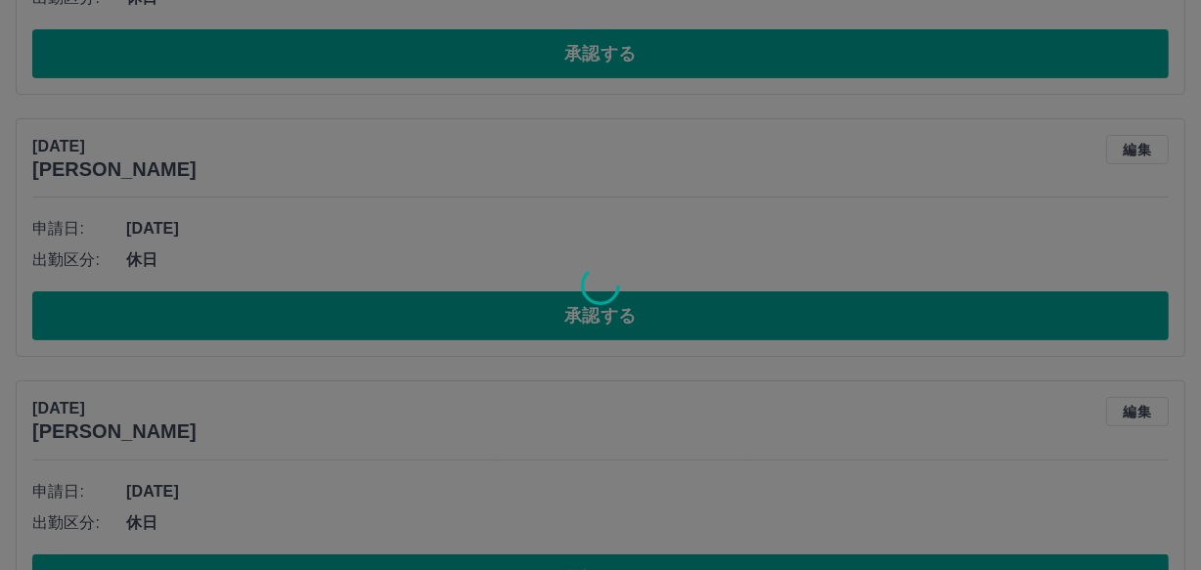
scroll to position [112, 0]
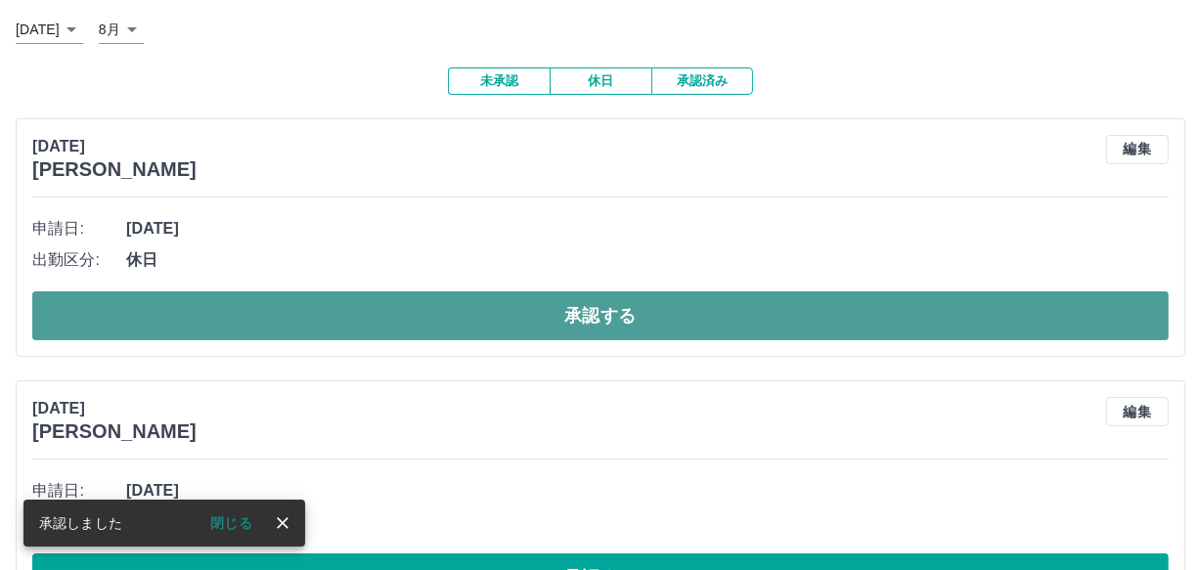
click at [525, 320] on button "承認する" at bounding box center [600, 315] width 1136 height 49
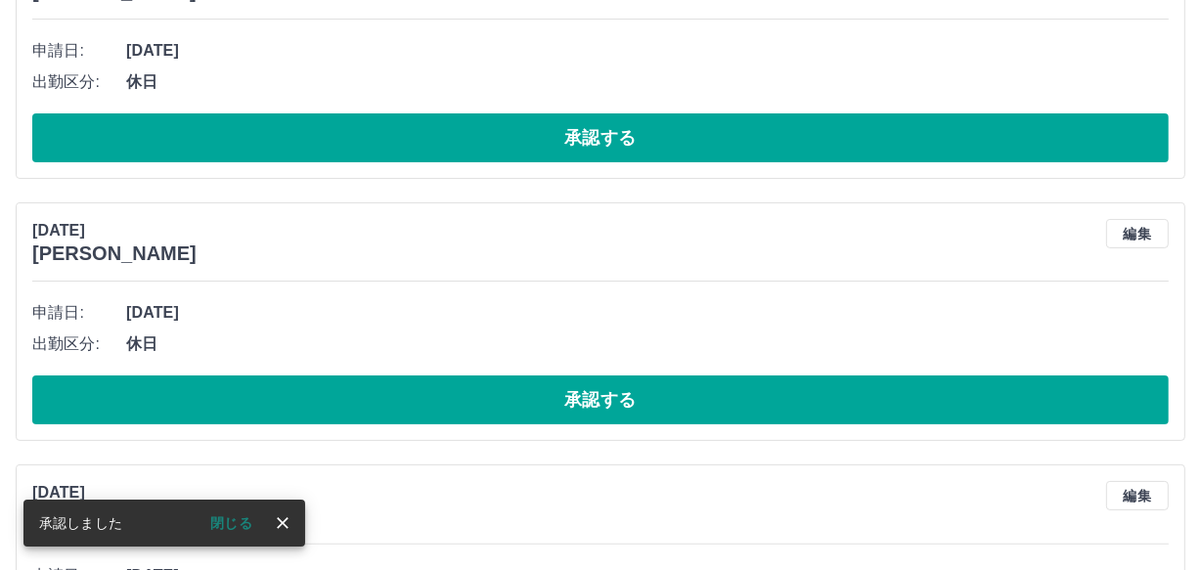
scroll to position [28, 0]
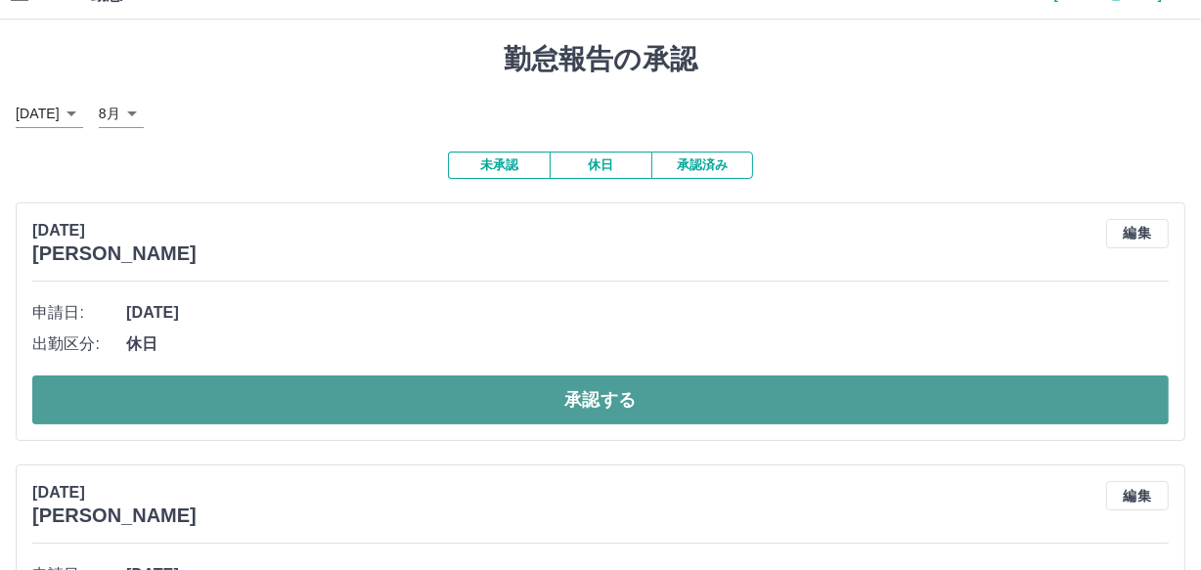
click at [550, 398] on button "承認する" at bounding box center [600, 400] width 1136 height 49
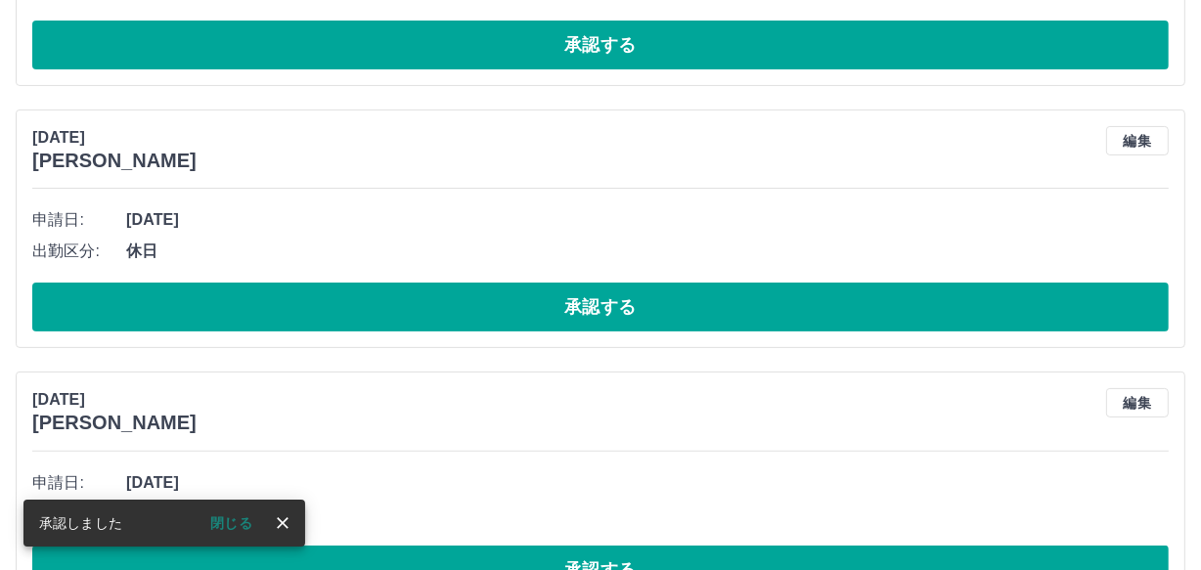
scroll to position [121, 0]
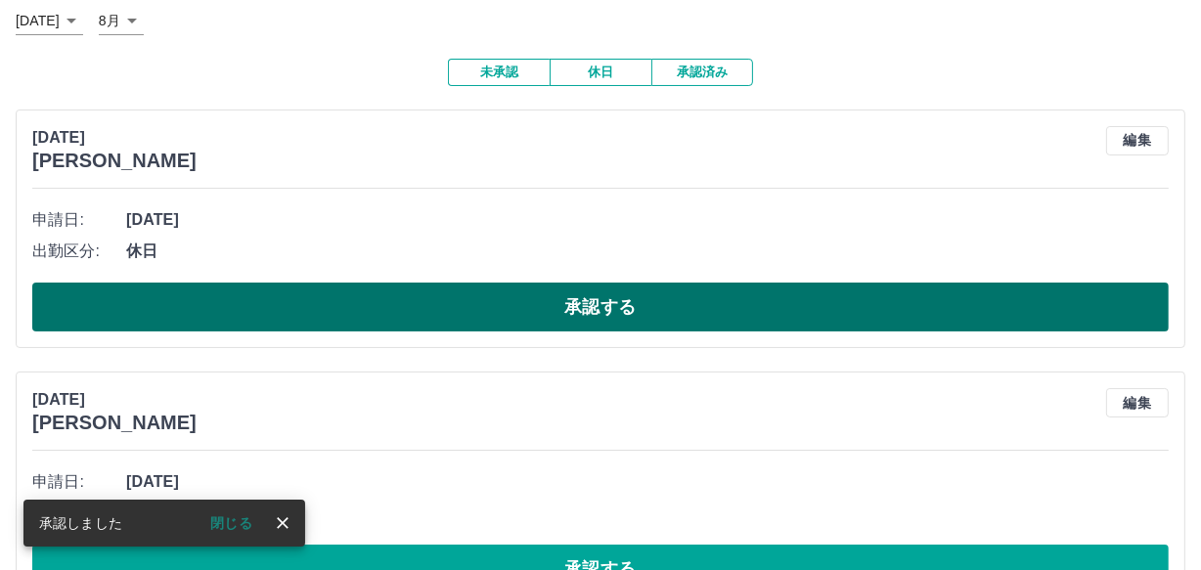
click at [416, 308] on button "承認する" at bounding box center [600, 307] width 1136 height 49
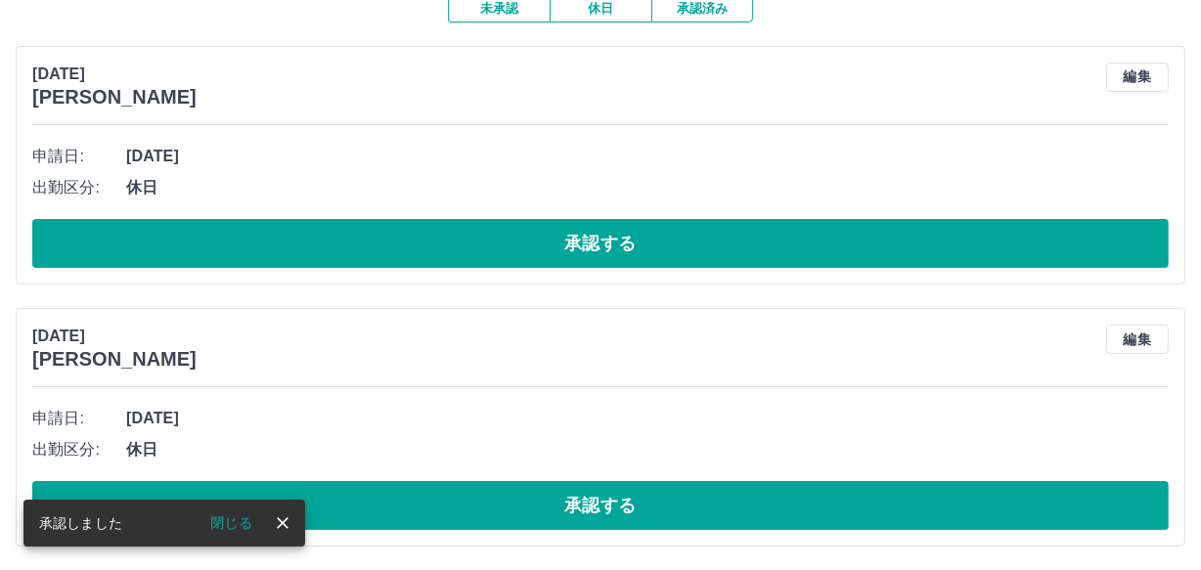
scroll to position [126, 0]
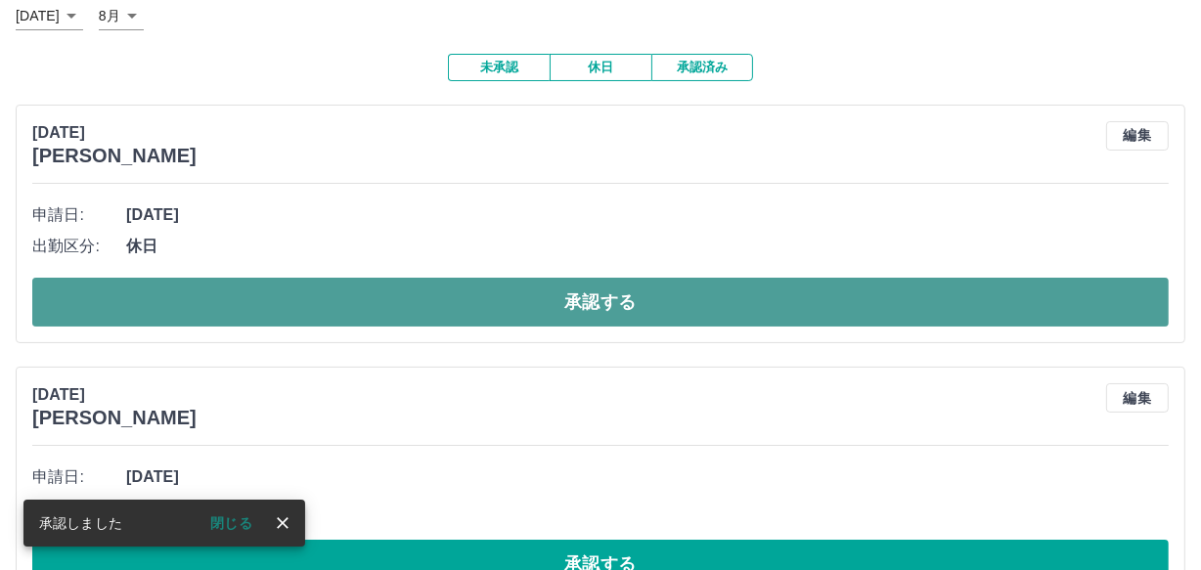
click at [410, 307] on button "承認する" at bounding box center [600, 302] width 1136 height 49
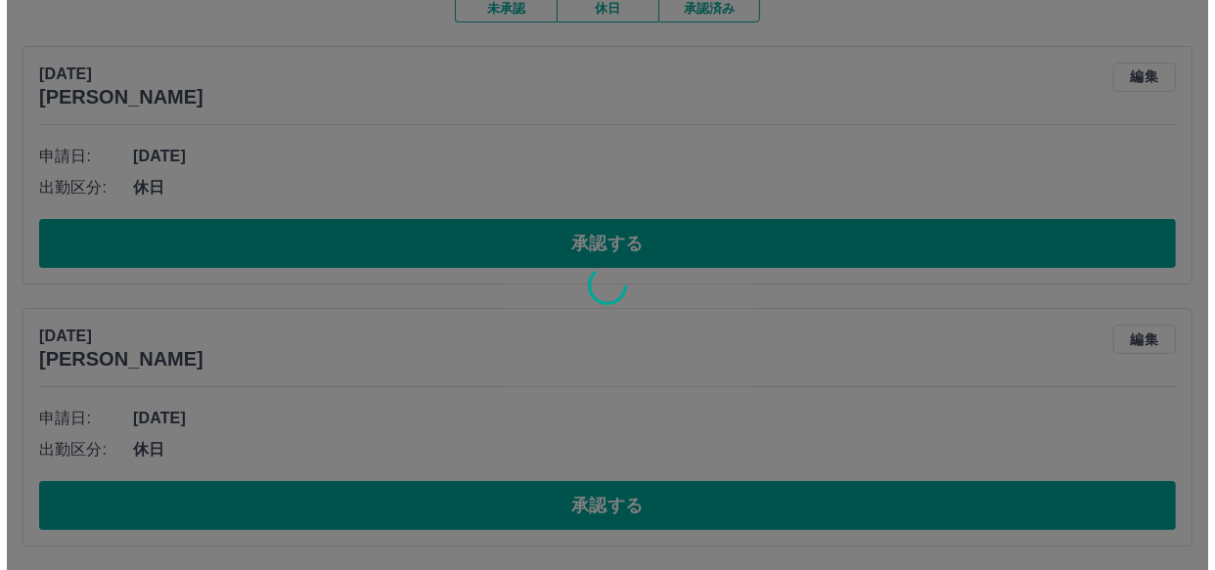
scroll to position [0, 0]
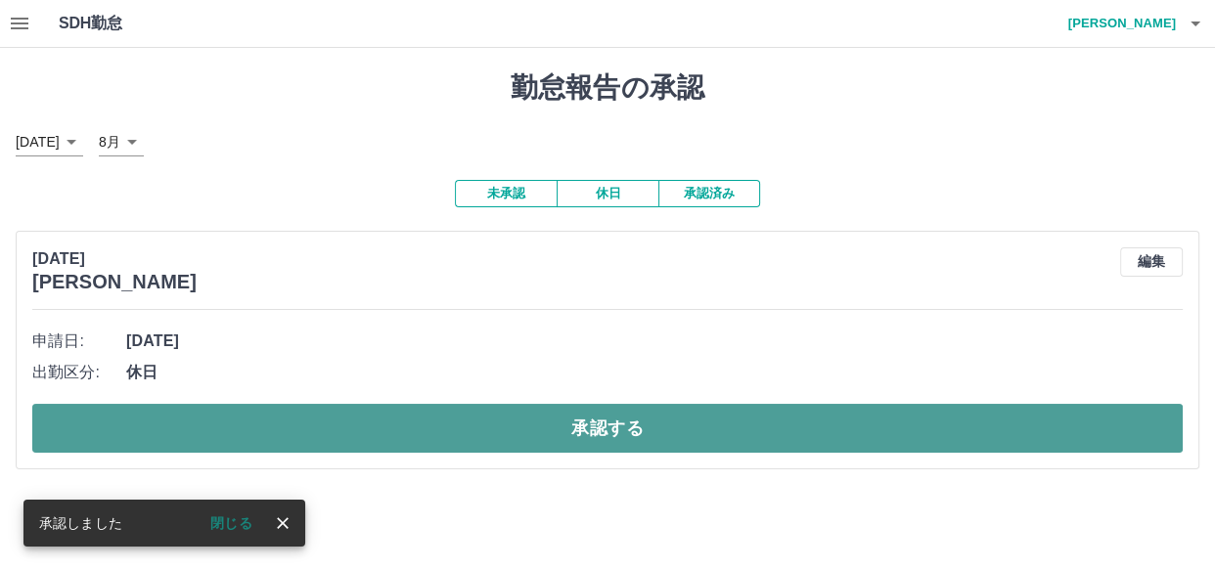
click at [432, 435] on button "承認する" at bounding box center [607, 428] width 1150 height 49
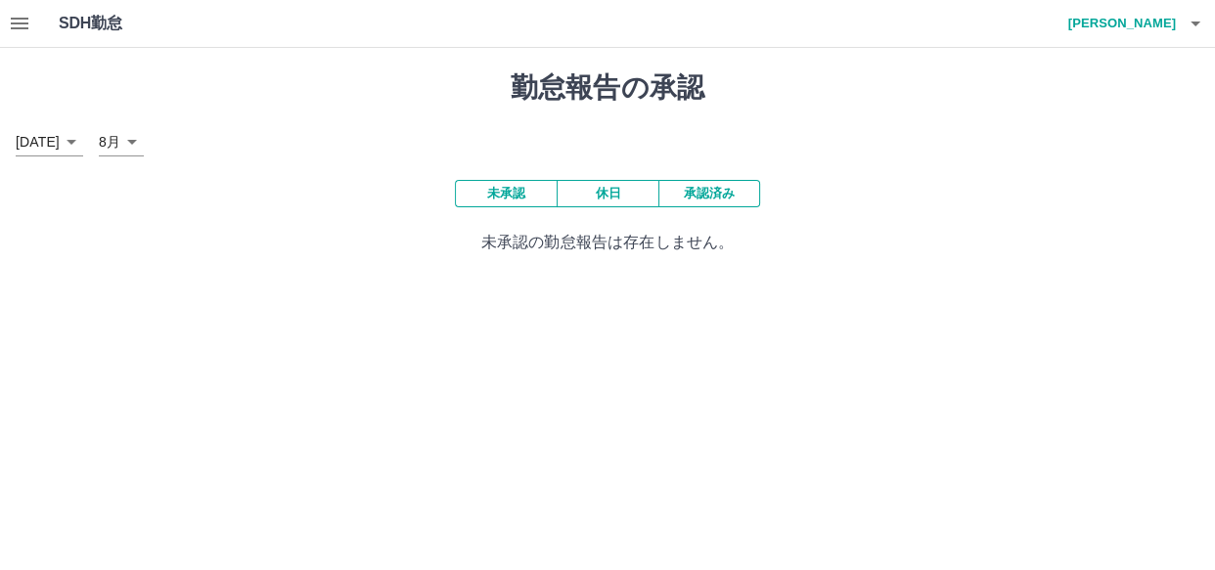
click at [1187, 22] on icon "button" at bounding box center [1194, 23] width 23 height 23
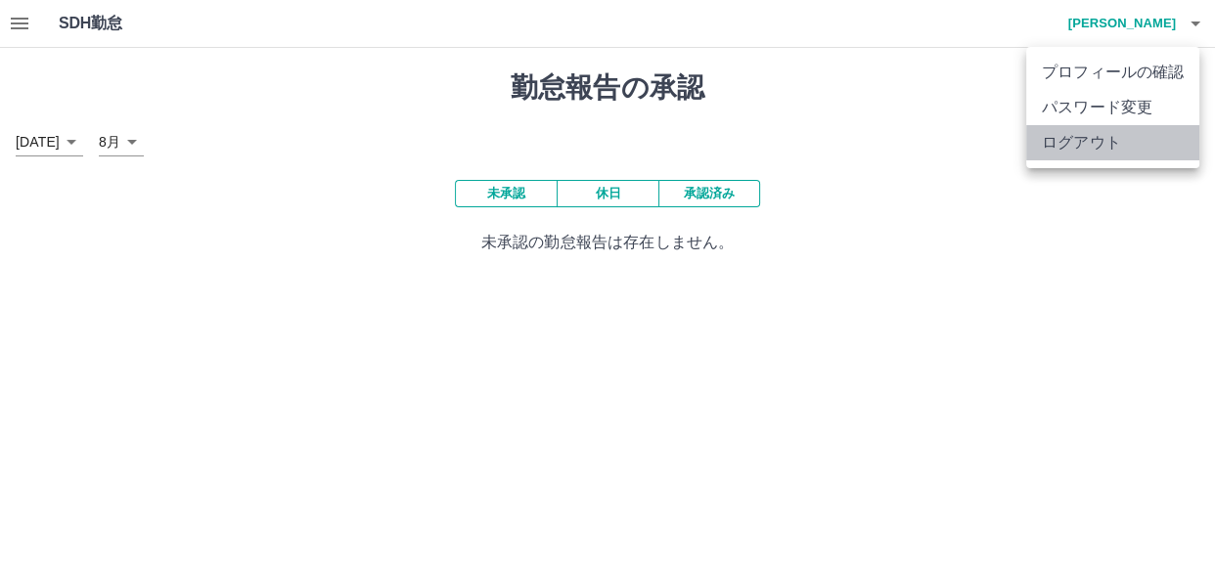
click at [1109, 137] on li "ログアウト" at bounding box center [1112, 142] width 173 height 35
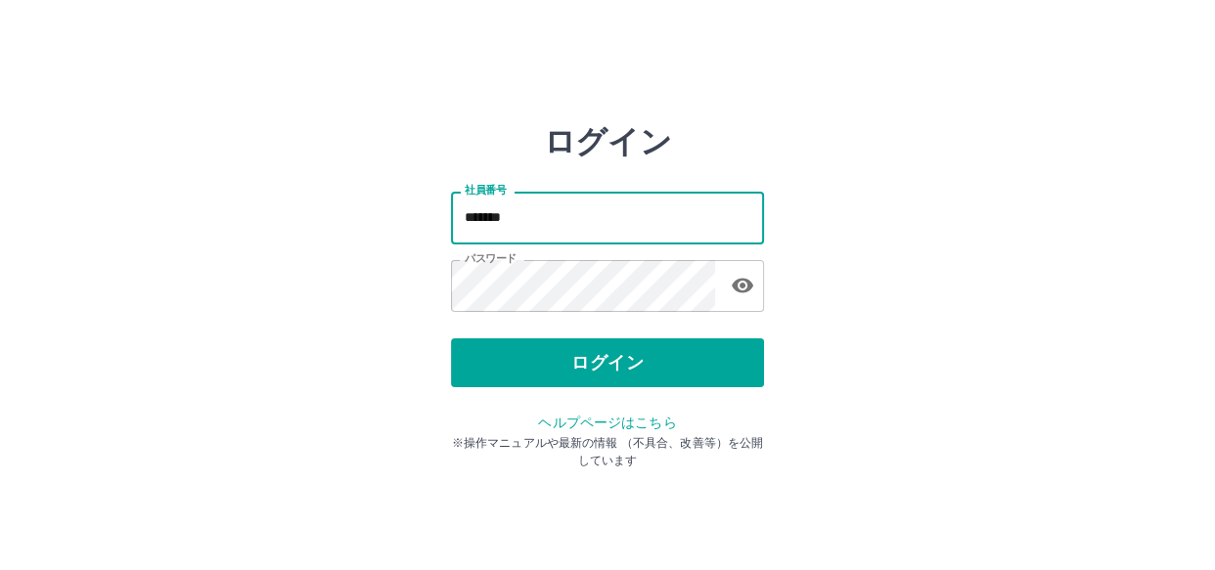
click at [497, 228] on input "*******" at bounding box center [607, 218] width 313 height 52
type input "*******"
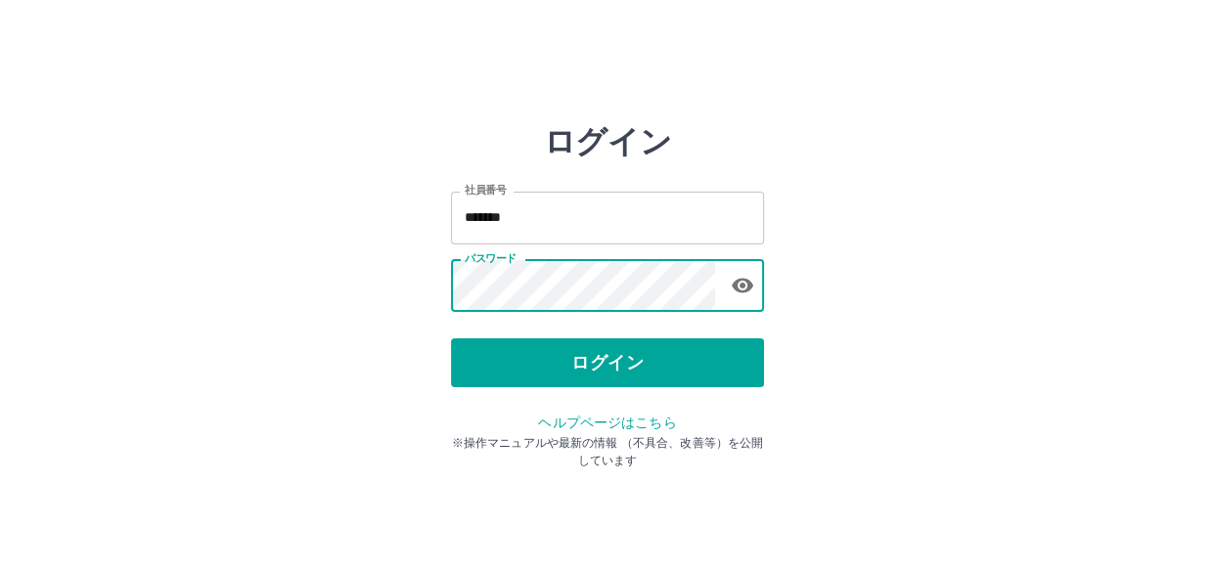
click at [362, 287] on div "ログイン 社員番号 ******* 社員番号 パスワード パスワード ログイン ヘルプページはこちら ※操作マニュアルや最新の情報 （不具合、改善等）を公開し…" at bounding box center [608, 279] width 1174 height 313
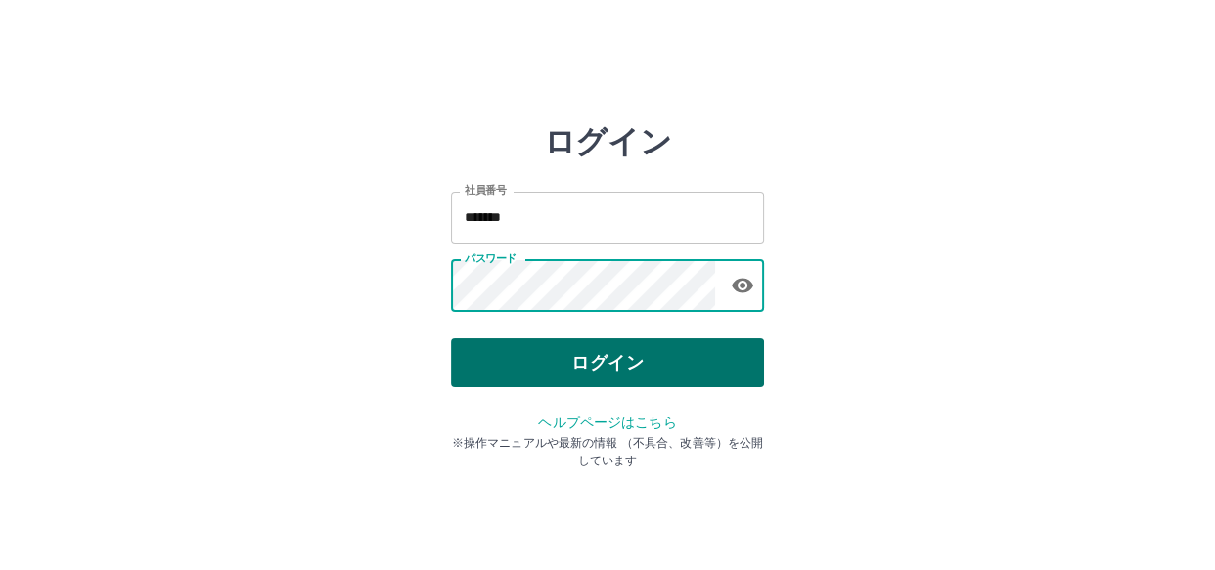
click at [509, 372] on button "ログイン" at bounding box center [607, 362] width 313 height 49
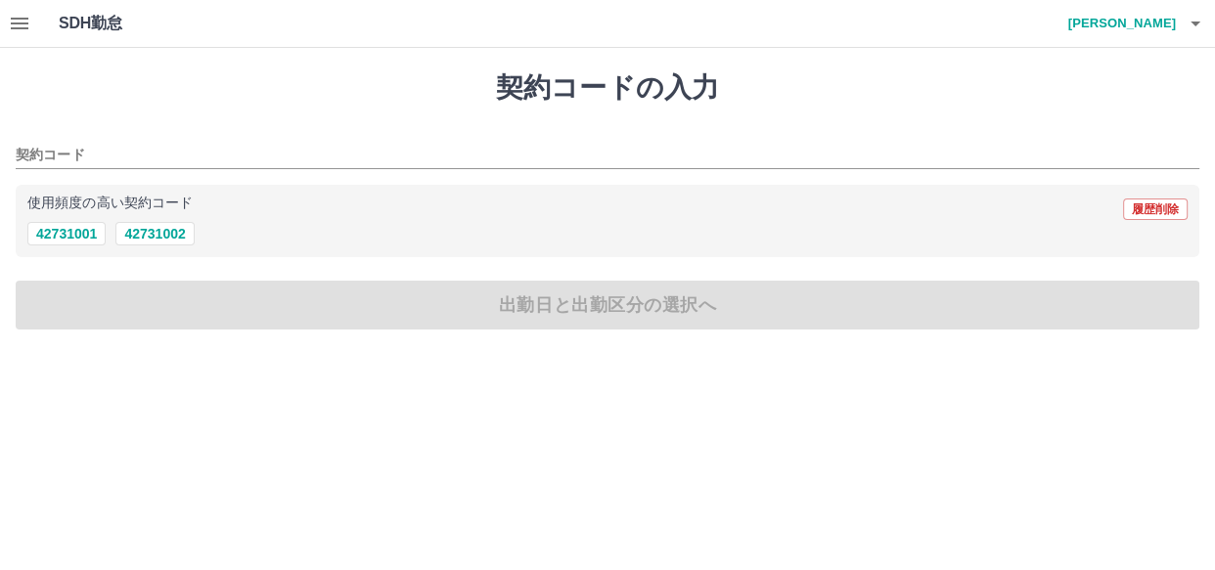
click at [22, 30] on icon "button" at bounding box center [19, 23] width 23 height 23
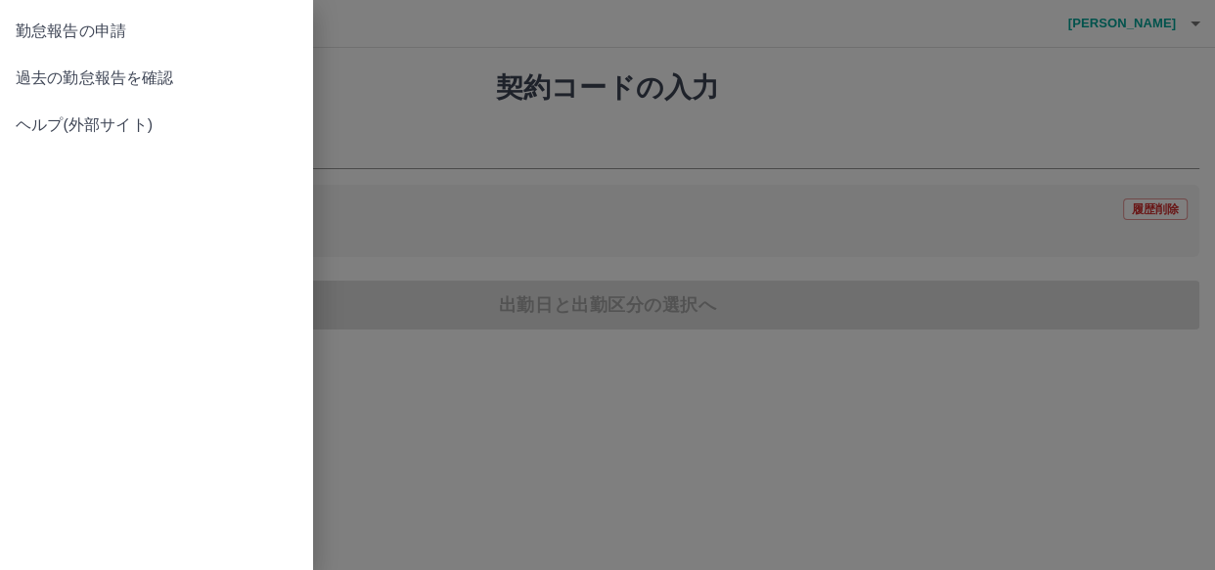
click at [29, 75] on span "過去の勤怠報告を確認" at bounding box center [157, 78] width 282 height 23
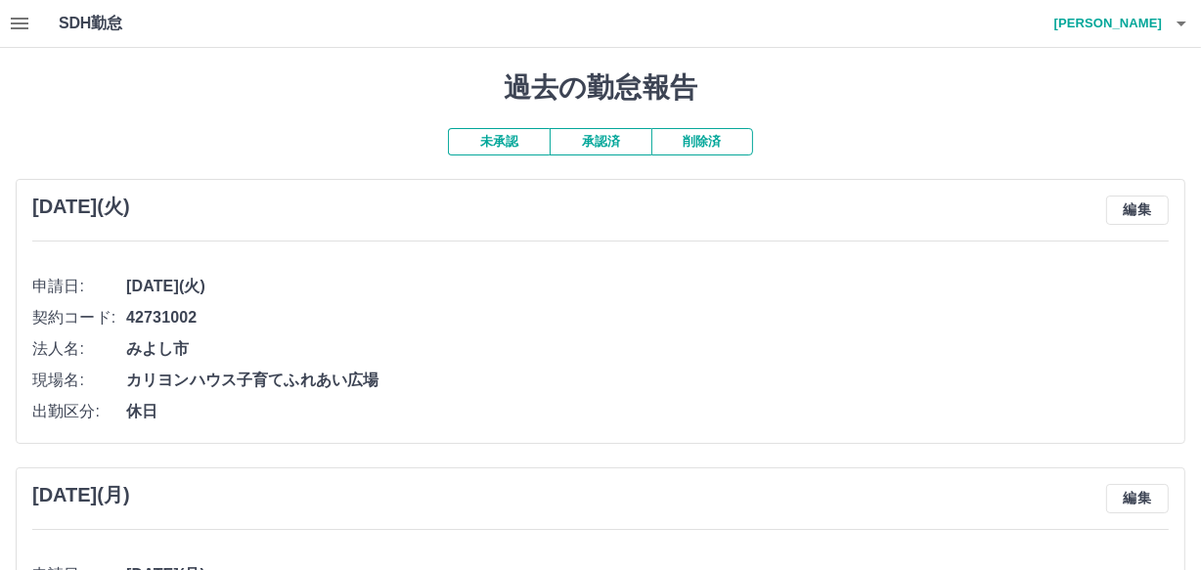
click at [587, 137] on button "承認済" at bounding box center [601, 141] width 102 height 27
